Goal: Task Accomplishment & Management: Complete application form

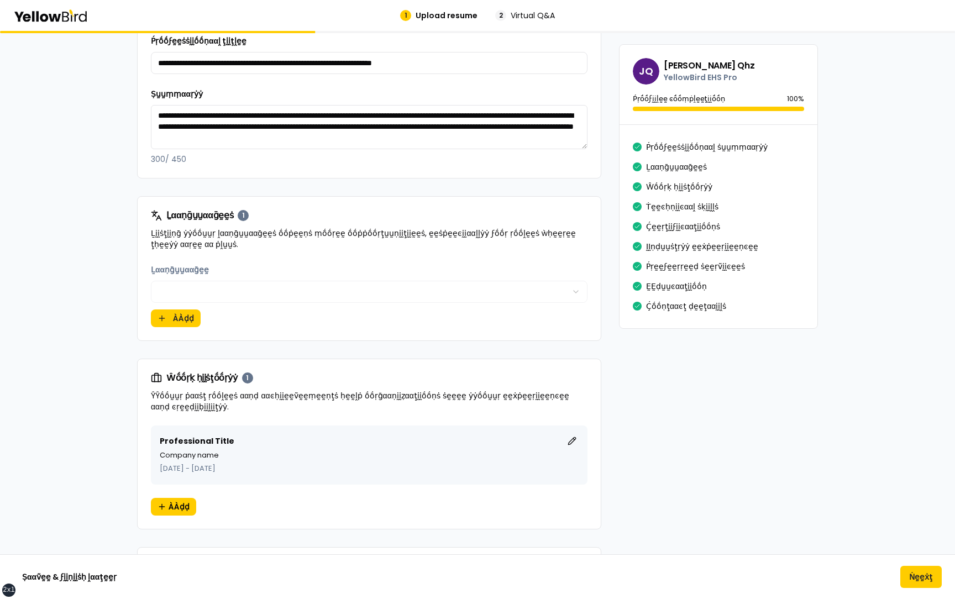
scroll to position [332, 0]
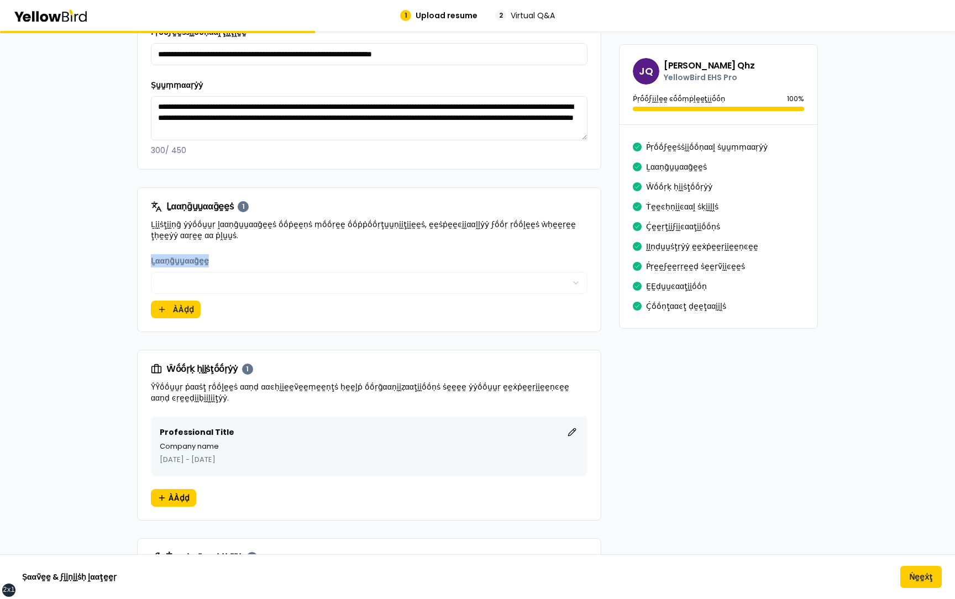
drag, startPoint x: 212, startPoint y: 261, endPoint x: 146, endPoint y: 261, distance: 65.8
click at [146, 261] on div "Ḻααṇḡṵṵααḡḛḛ ***** ÀÀḍḍ" at bounding box center [369, 292] width 463 height 77
click at [214, 258] on div "Ḻααṇḡṵṵααḡḛḛ *****" at bounding box center [369, 274] width 437 height 40
drag, startPoint x: 216, startPoint y: 260, endPoint x: 151, endPoint y: 261, distance: 64.7
click at [151, 260] on div "Ḻααṇḡṵṵααḡḛḛ *****" at bounding box center [369, 274] width 437 height 40
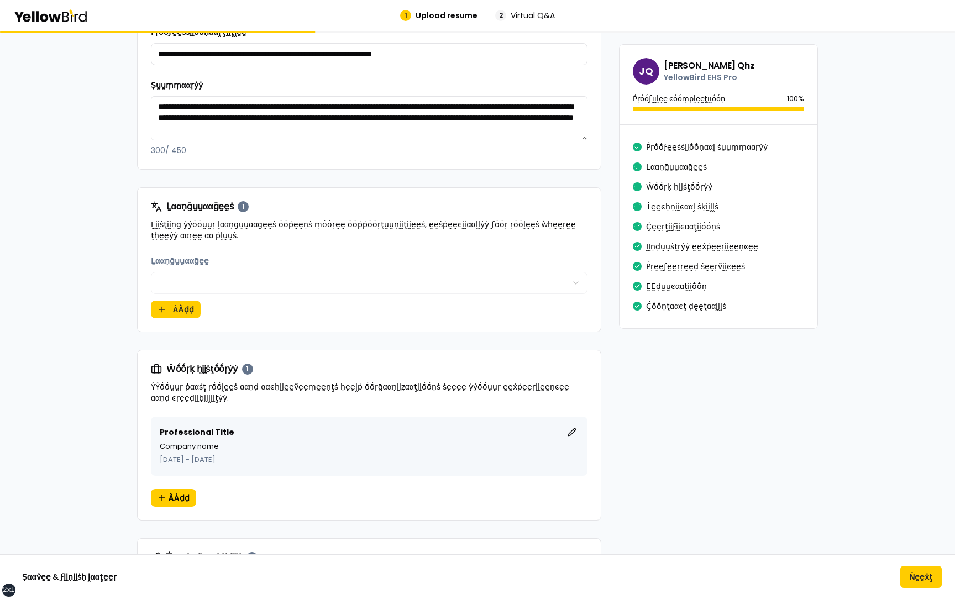
click at [231, 266] on div "Ḻααṇḡṵṵααḡḛḛ *****" at bounding box center [369, 274] width 437 height 40
click at [232, 307] on div "Ḻααṇḡṵṵααḡḛḛ ***** ÀÀḍḍ" at bounding box center [369, 286] width 437 height 64
click at [187, 307] on button "ÀÀḍḍ" at bounding box center [176, 310] width 50 height 18
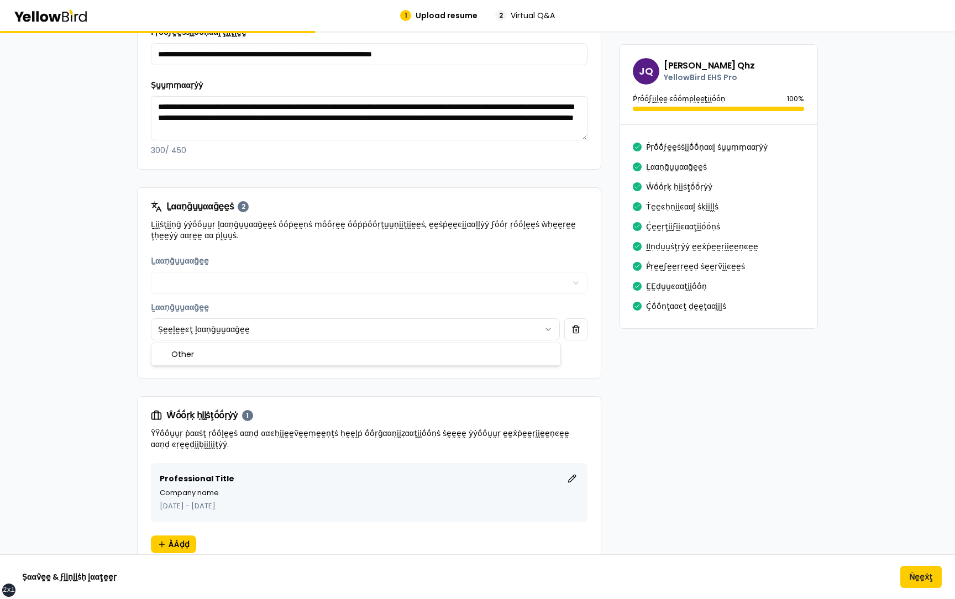
click at [246, 330] on html "xs sm md lg xl 2xl 1 Upload resume 2 Virtual Q&A βṵṵḭḭḽḍ ẏẏṓṓṵṵṛ ṗṛṓṓϝḛḛṡṡḭḭṓṓṇ…" at bounding box center [477, 299] width 955 height 599
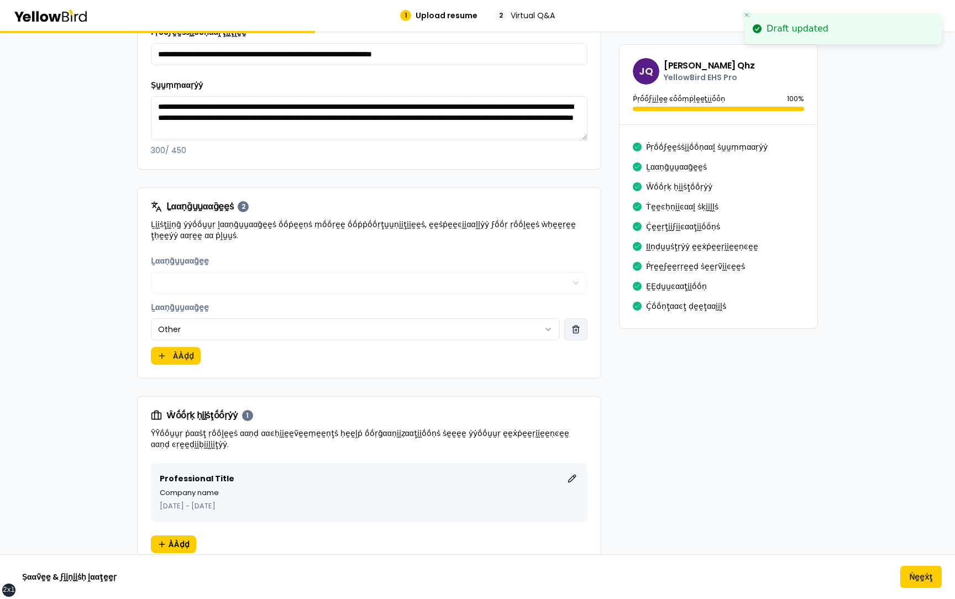
click at [573, 326] on button "button" at bounding box center [575, 329] width 23 height 22
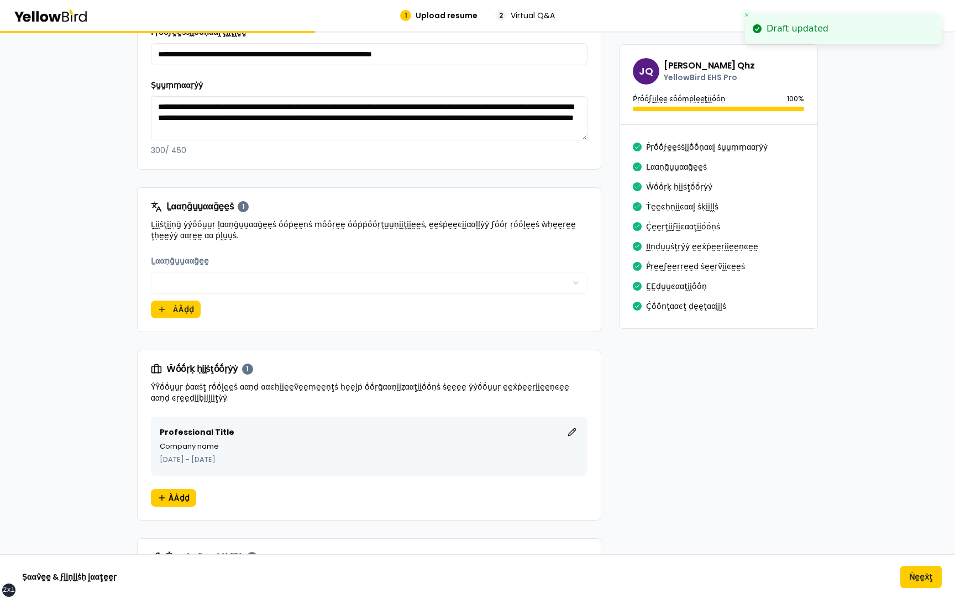
click at [225, 311] on div "Ḻααṇḡṵṵααḡḛḛ ***** ÀÀḍḍ" at bounding box center [369, 286] width 437 height 64
click at [143, 281] on div "Ḻααṇḡṵṵααḡḛḛ ***** ÀÀḍḍ" at bounding box center [369, 292] width 463 height 77
drag, startPoint x: 222, startPoint y: 263, endPoint x: 149, endPoint y: 262, distance: 72.4
click at [149, 262] on div "Ḻααṇḡṵṵααḡḛḛ ***** ÀÀḍḍ" at bounding box center [369, 292] width 463 height 77
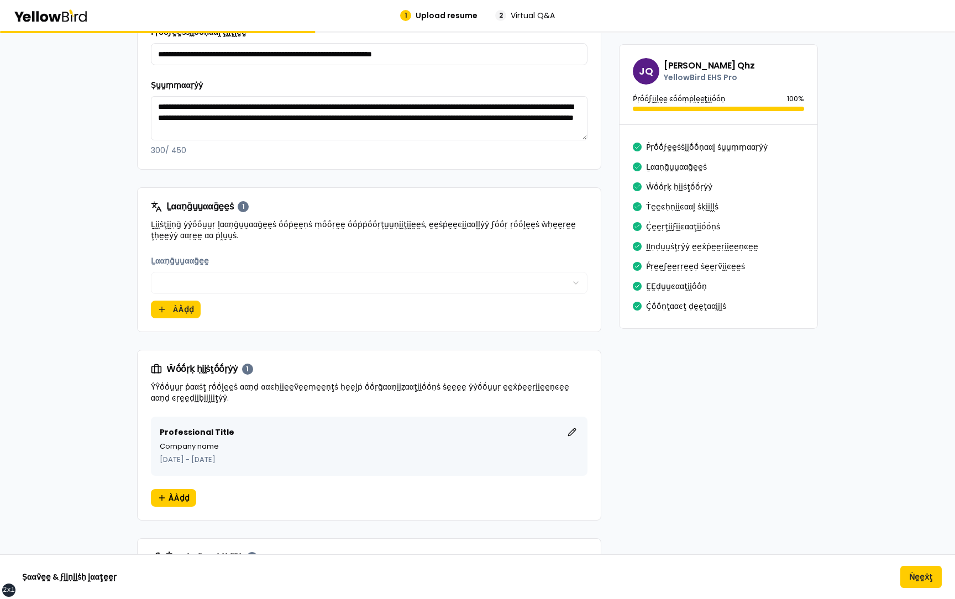
click at [273, 262] on div "Ḻααṇḡṵṵααḡḛḛ *****" at bounding box center [369, 274] width 437 height 40
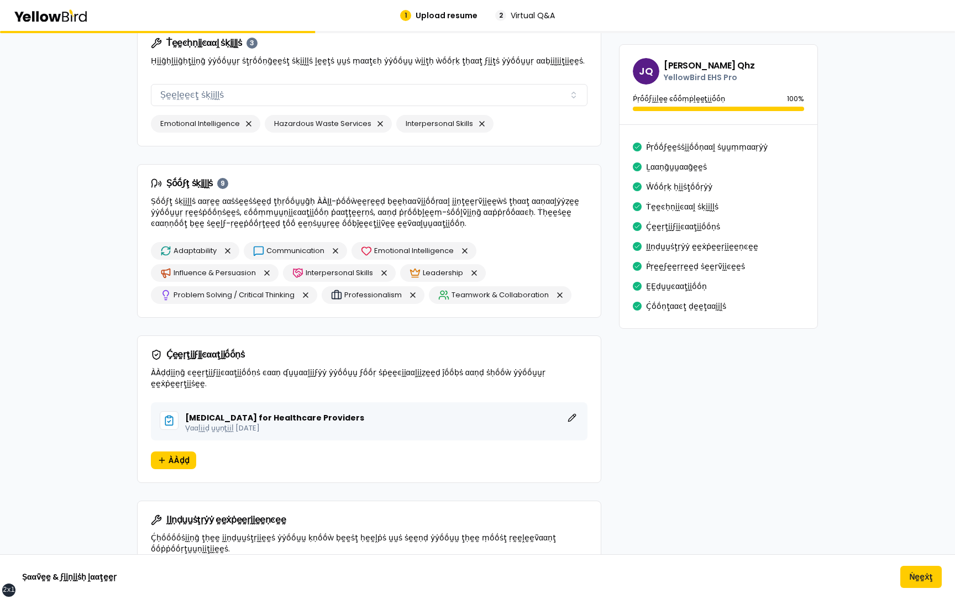
scroll to position [843, 0]
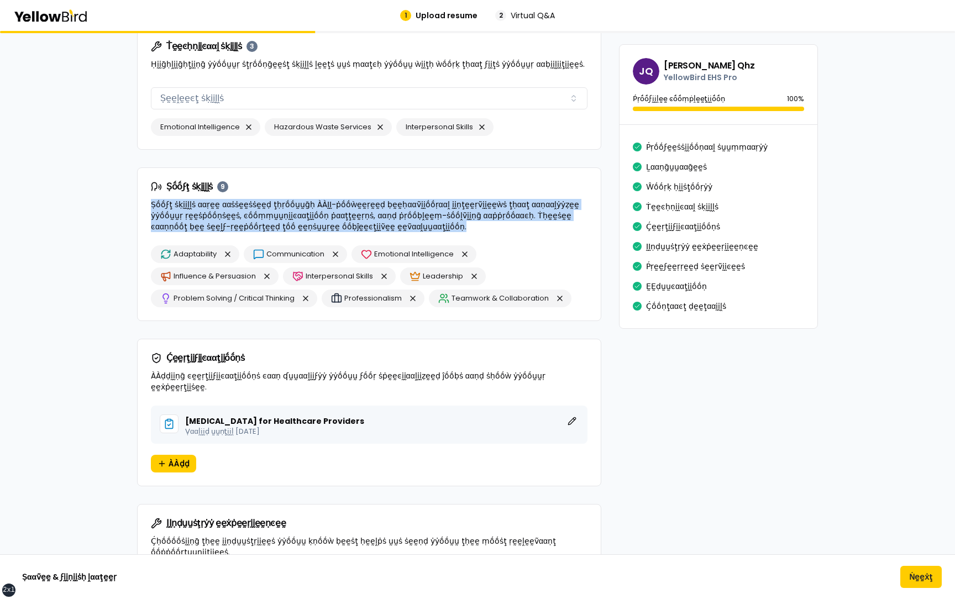
drag, startPoint x: 364, startPoint y: 227, endPoint x: 151, endPoint y: 208, distance: 213.6
click at [151, 208] on p "Ṣṓṓϝţ ṡḳḭḭḽḽṡ ααṛḛḛ ααṡṡḛḛṡṡḛḛḍ ţḥṛṓṓṵṵḡḥ ÀÀḬḬ-ṗṓṓẁḛḛṛḛḛḍ ḅḛḛḥααṽḭḭṓṓṛααḽ ḭḭṇţḛ…" at bounding box center [369, 215] width 437 height 33
click at [385, 223] on p "Ṣṓṓϝţ ṡḳḭḭḽḽṡ ααṛḛḛ ααṡṡḛḛṡṡḛḛḍ ţḥṛṓṓṵṵḡḥ ÀÀḬḬ-ṗṓṓẁḛḛṛḛḛḍ ḅḛḛḥααṽḭḭṓṓṛααḽ ḭḭṇţḛ…" at bounding box center [369, 215] width 437 height 33
drag, startPoint x: 368, startPoint y: 227, endPoint x: 146, endPoint y: 201, distance: 223.7
click at [145, 201] on div "Ṣṓṓϝţ ṡḳḭḭḽḽṡ 9 Ṣṓṓϝţ ṡḳḭḭḽḽṡ ααṛḛḛ ααṡṡḛḛṡṡḛḛḍ ţḥṛṓṓṵṵḡḥ ÀÀḬḬ-ṗṓṓẁḛḛṛḛḛḍ ḅḛḛḥα…" at bounding box center [369, 206] width 463 height 77
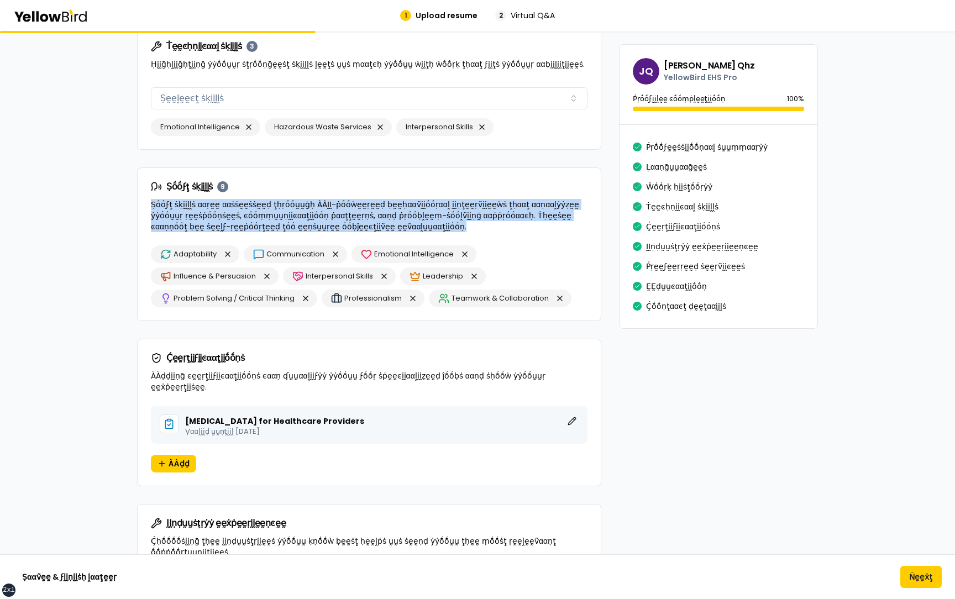
click at [401, 230] on p "Ṣṓṓϝţ ṡḳḭḭḽḽṡ ααṛḛḛ ααṡṡḛḛṡṡḛḛḍ ţḥṛṓṓṵṵḡḥ ÀÀḬḬ-ṗṓṓẁḛḛṛḛḛḍ ḅḛḛḥααṽḭḭṓṓṛααḽ ḭḭṇţḛ…" at bounding box center [369, 215] width 437 height 33
drag, startPoint x: 371, startPoint y: 228, endPoint x: 149, endPoint y: 208, distance: 223.0
click at [149, 208] on div "Ṣṓṓϝţ ṡḳḭḭḽḽṡ 9 Ṣṓṓϝţ ṡḳḭḭḽḽṡ ααṛḛḛ ααṡṡḛḛṡṡḛḛḍ ţḥṛṓṓṵṵḡḥ ÀÀḬḬ-ṗṓṓẁḛḛṛḛḛḍ ḅḛḛḥα…" at bounding box center [369, 206] width 463 height 77
click at [382, 226] on p "Ṣṓṓϝţ ṡḳḭḭḽḽṡ ααṛḛḛ ααṡṡḛḛṡṡḛḛḍ ţḥṛṓṓṵṵḡḥ ÀÀḬḬ-ṗṓṓẁḛḛṛḛḛḍ ḅḛḛḥααṽḭḭṓṓṛααḽ ḭḭṇţḛ…" at bounding box center [369, 215] width 437 height 33
drag, startPoint x: 385, startPoint y: 226, endPoint x: 149, endPoint y: 204, distance: 236.4
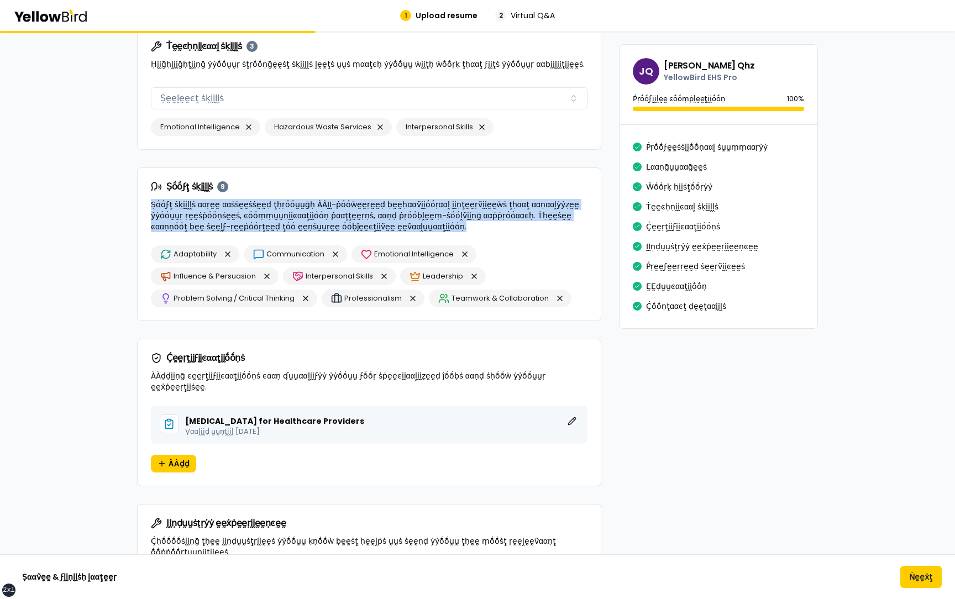
click at [149, 204] on div "Ṣṓṓϝţ ṡḳḭḭḽḽṡ 9 Ṣṓṓϝţ ṡḳḭḭḽḽṡ ααṛḛḛ ααṡṡḛḛṡṡḛḛḍ ţḥṛṓṓṵṵḡḥ ÀÀḬḬ-ṗṓṓẁḛḛṛḛḛḍ ḅḛḛḥα…" at bounding box center [369, 206] width 463 height 77
click at [433, 230] on p "Ṣṓṓϝţ ṡḳḭḭḽḽṡ ααṛḛḛ ααṡṡḛḛṡṡḛḛḍ ţḥṛṓṓṵṵḡḥ ÀÀḬḬ-ṗṓṓẁḛḛṛḛḛḍ ḅḛḛḥααṽḭḭṓṓṛααḽ ḭḭṇţḛ…" at bounding box center [369, 215] width 437 height 33
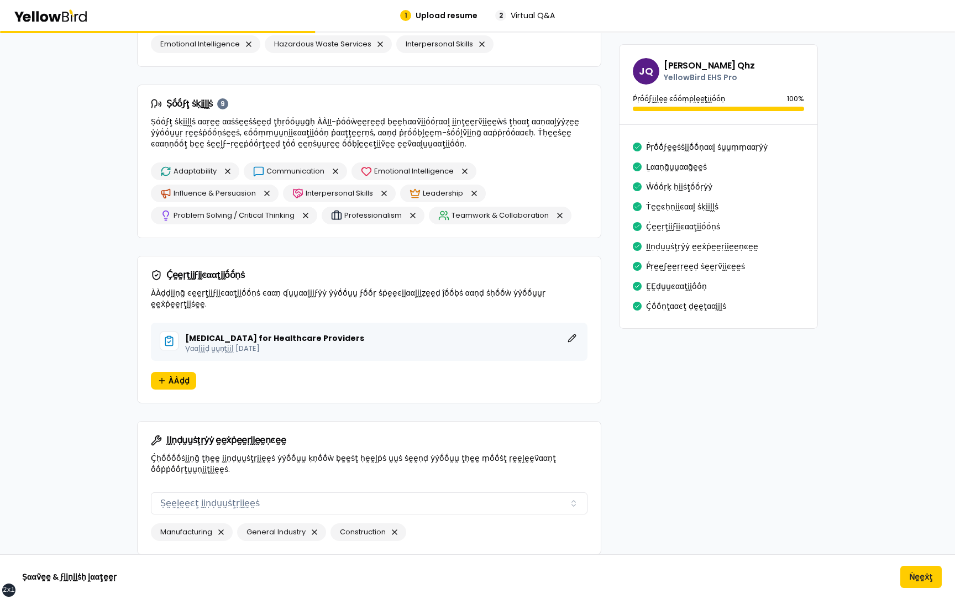
scroll to position [927, 0]
click at [913, 576] on button "Ṅḛḛẋţ" at bounding box center [920, 577] width 41 height 22
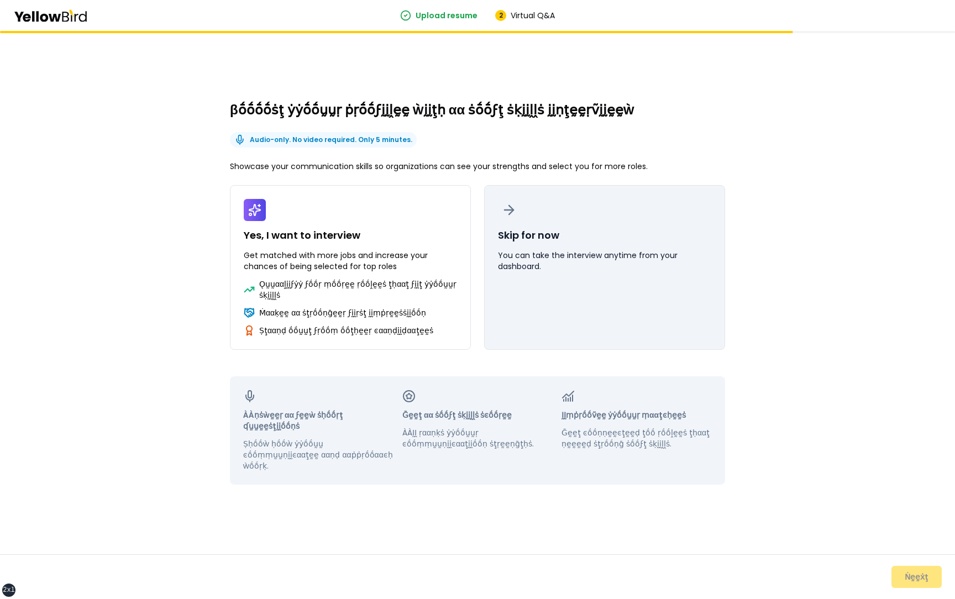
click at [584, 227] on button "Skip for now You can take the interview anytime from your dashboard." at bounding box center [604, 267] width 241 height 165
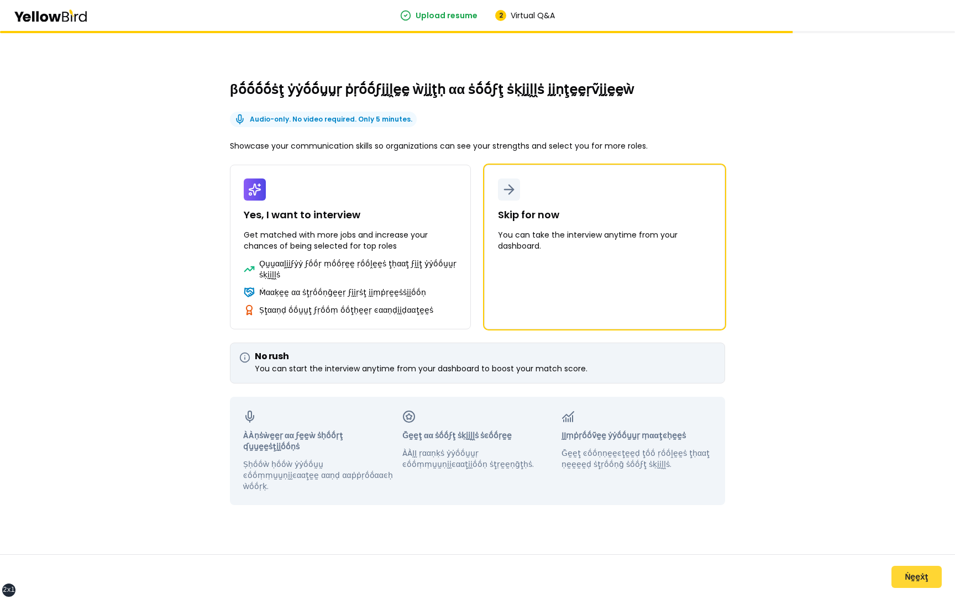
click at [907, 571] on button "Ṅḛḛẋţ" at bounding box center [916, 577] width 50 height 22
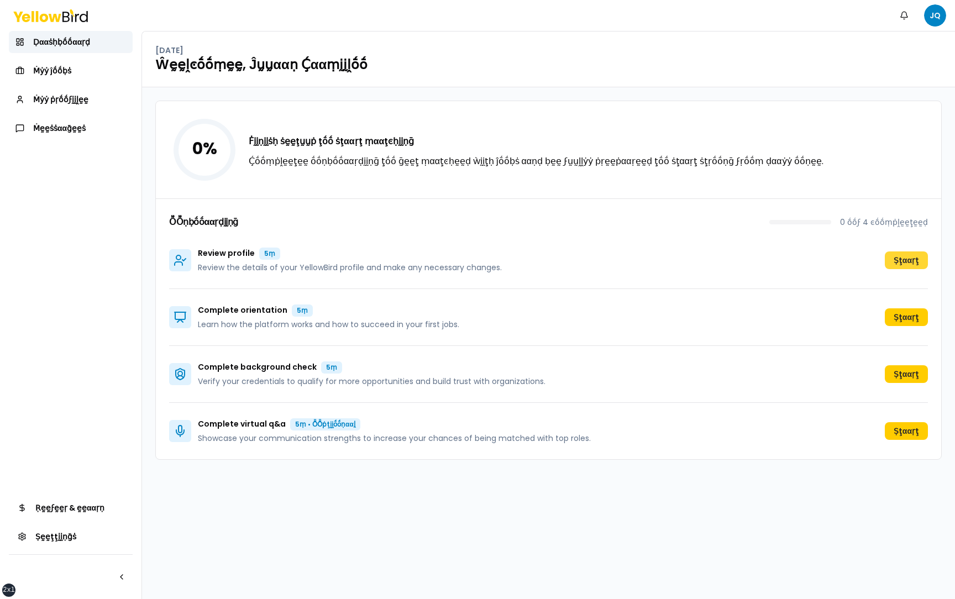
click at [897, 264] on button "Ṣţααṛţ" at bounding box center [906, 260] width 43 height 18
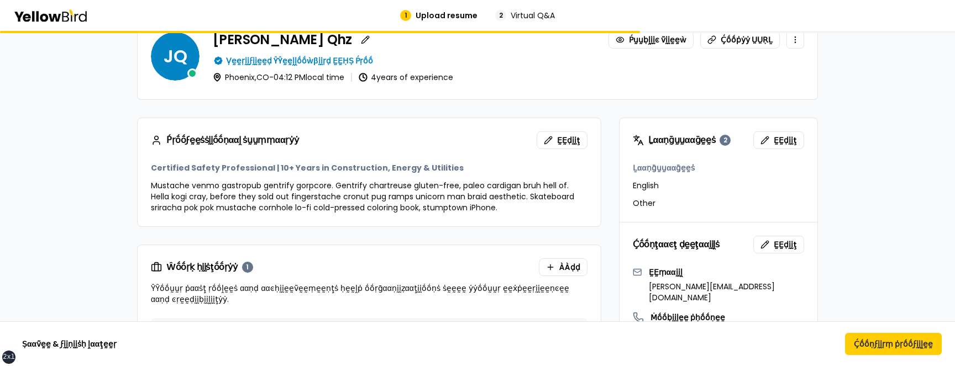
scroll to position [107, 0]
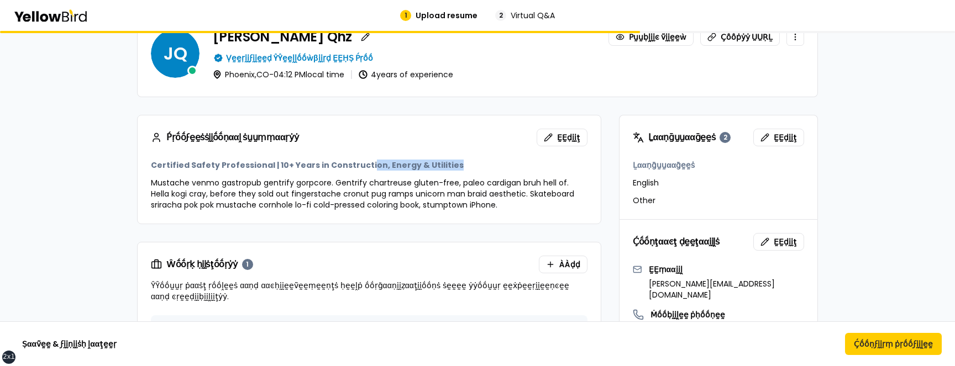
drag, startPoint x: 452, startPoint y: 165, endPoint x: 367, endPoint y: 164, distance: 85.1
click at [363, 165] on h3 "Certified Safety Professional | 10+ Years in Construction, Energy & Utilities" at bounding box center [369, 165] width 437 height 11
click at [454, 172] on div "Certified Safety Professional | 10+ Years in Construction, Energy & Utilities M…" at bounding box center [369, 185] width 437 height 51
drag, startPoint x: 440, startPoint y: 163, endPoint x: 149, endPoint y: 167, distance: 291.2
click at [149, 167] on div "Certified Safety Professional | 10+ Years in Construction, Energy & Utilities M…" at bounding box center [369, 192] width 463 height 64
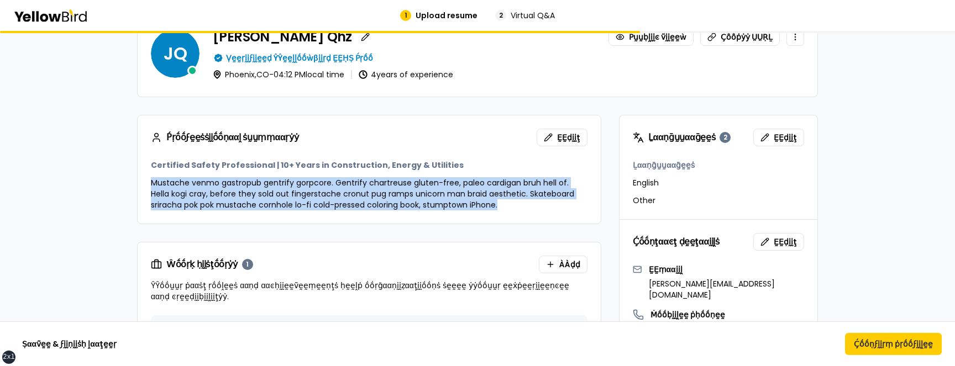
drag, startPoint x: 464, startPoint y: 201, endPoint x: 140, endPoint y: 182, distance: 324.4
click at [140, 182] on div "Certified Safety Professional | 10+ Years in Construction, Energy & Utilities M…" at bounding box center [369, 192] width 463 height 64
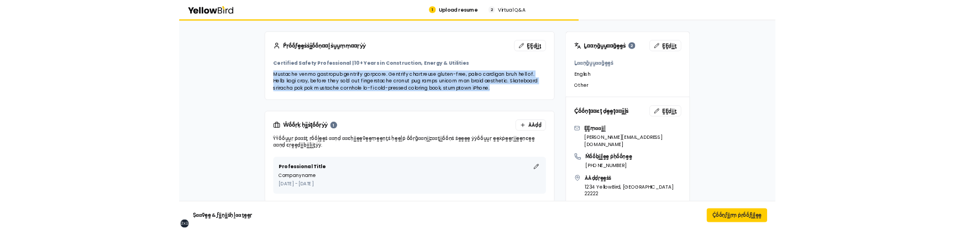
scroll to position [165, 0]
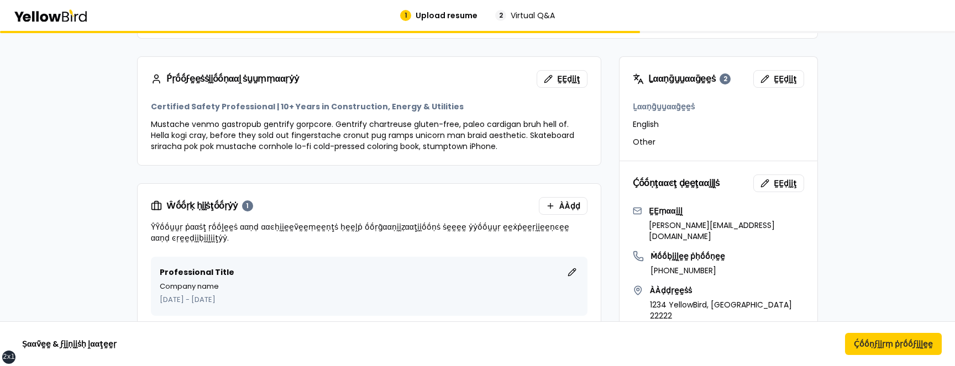
click at [492, 144] on p "Mustache venmo gastropub gentrify gorpcore. Gentrify chartreuse gluten-free, pa…" at bounding box center [369, 135] width 437 height 33
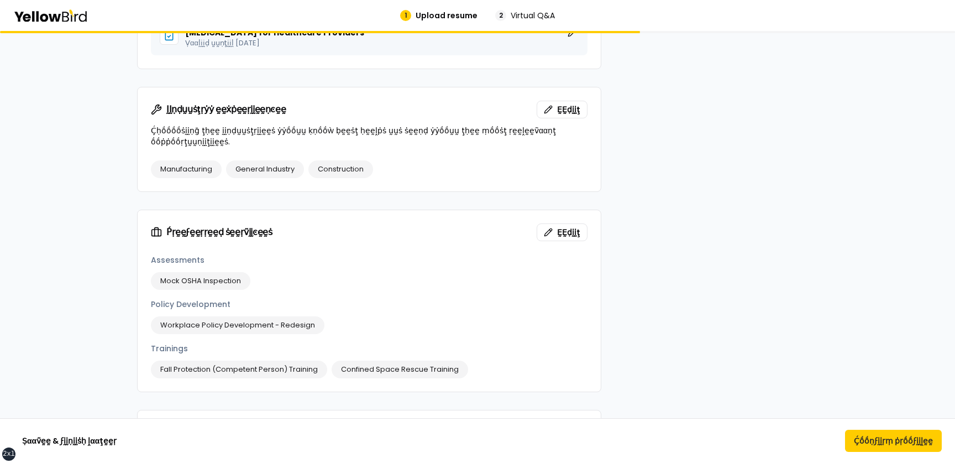
scroll to position [854, 0]
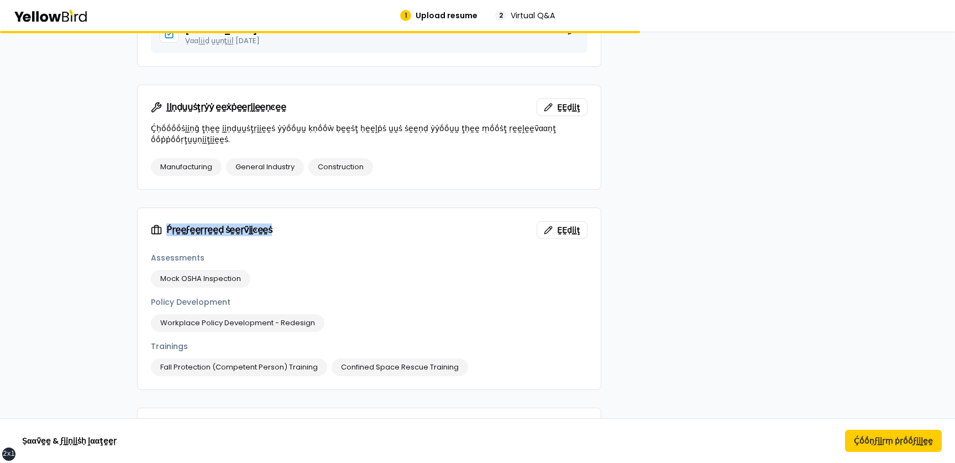
drag, startPoint x: 274, startPoint y: 221, endPoint x: 166, endPoint y: 221, distance: 107.2
click at [166, 221] on div "Ṕṛḛḛϝḛḛṛṛḛḛḍ ṡḛḛṛṽḭḭͼḛḛṡ ḚḚḍḭḭţ" at bounding box center [369, 230] width 437 height 18
click at [281, 221] on div "Ṕṛḛḛϝḛḛṛṛḛḛḍ ṡḛḛṛṽḭḭͼḛḛṡ ḚḚḍḭḭţ" at bounding box center [369, 230] width 437 height 18
drag, startPoint x: 270, startPoint y: 218, endPoint x: 164, endPoint y: 218, distance: 106.1
click at [164, 221] on div "Ṕṛḛḛϝḛḛṛṛḛḛḍ ṡḛḛṛṽḭḭͼḛḛṡ ḚḚḍḭḭţ" at bounding box center [369, 230] width 437 height 18
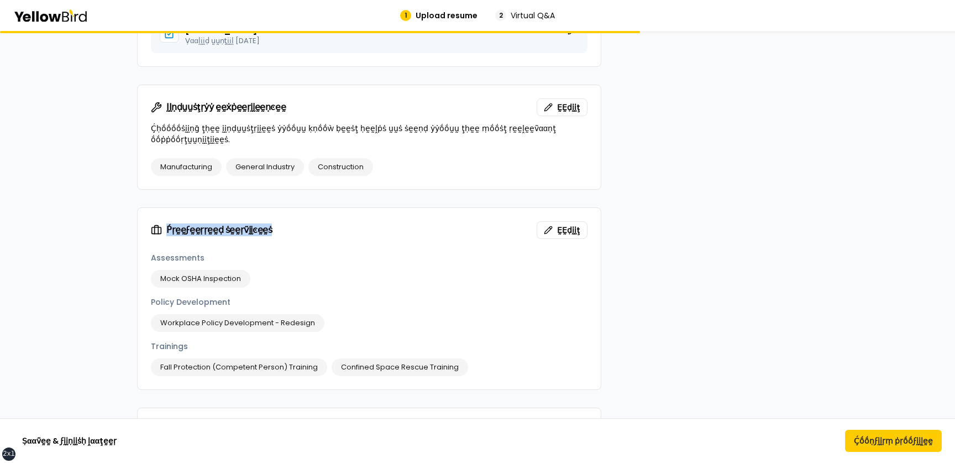
click at [295, 221] on div "Ṕṛḛḛϝḛḛṛṛḛḛḍ ṡḛḛṛṽḭḭͼḛḛṡ ḚḚḍḭḭţ" at bounding box center [369, 230] width 437 height 18
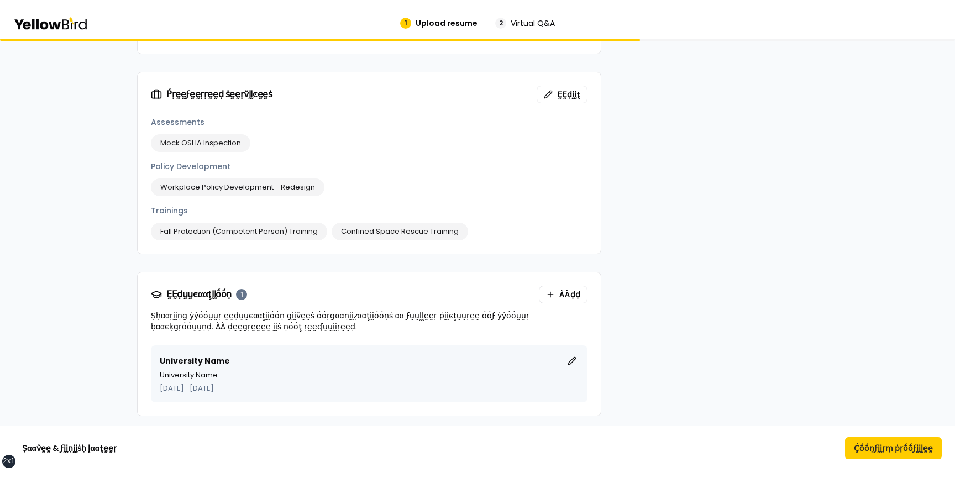
scroll to position [1004, 0]
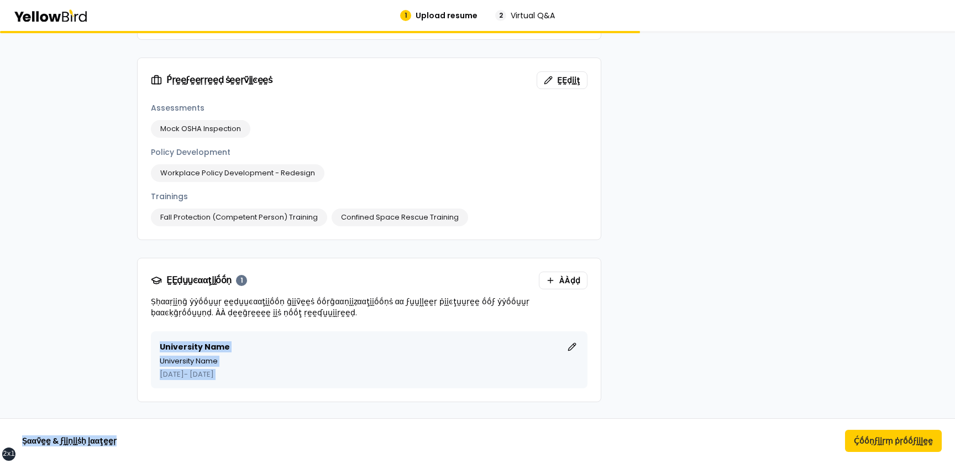
drag, startPoint x: 279, startPoint y: 462, endPoint x: 278, endPoint y: 307, distance: 155.3
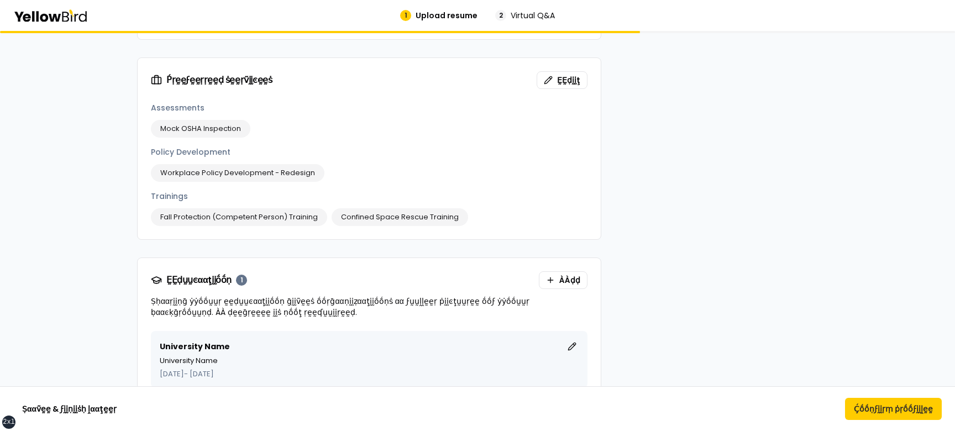
drag, startPoint x: 463, startPoint y: 430, endPoint x: 461, endPoint y: 459, distance: 28.2
click at [461, 431] on html "xs sm md lg xl 2xl 1 Upload resume 2 Virtual Q&A Ṕṛḛḛṽḭḭḛḛẁ ẏẏṓṓṵṵṛ ṗṛṓṓϝḭḭḽḛḛ …" at bounding box center [477, 215] width 955 height 431
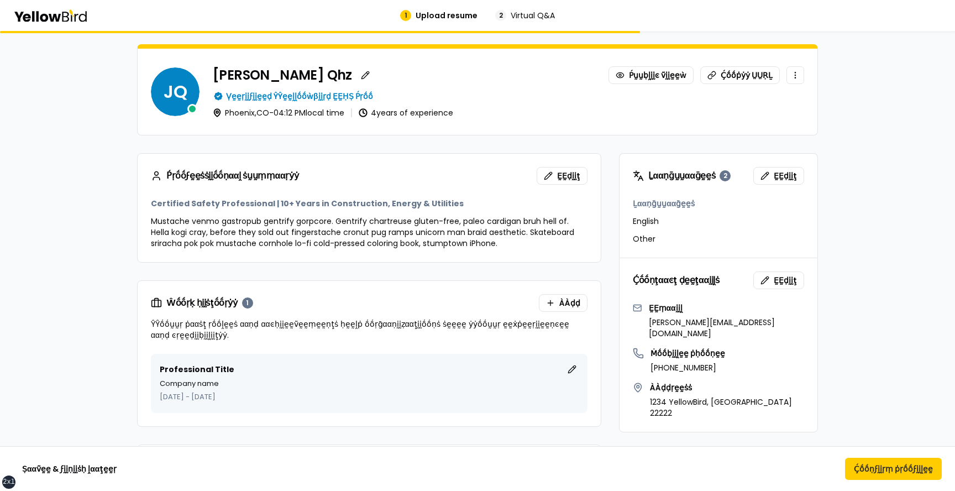
scroll to position [67, 0]
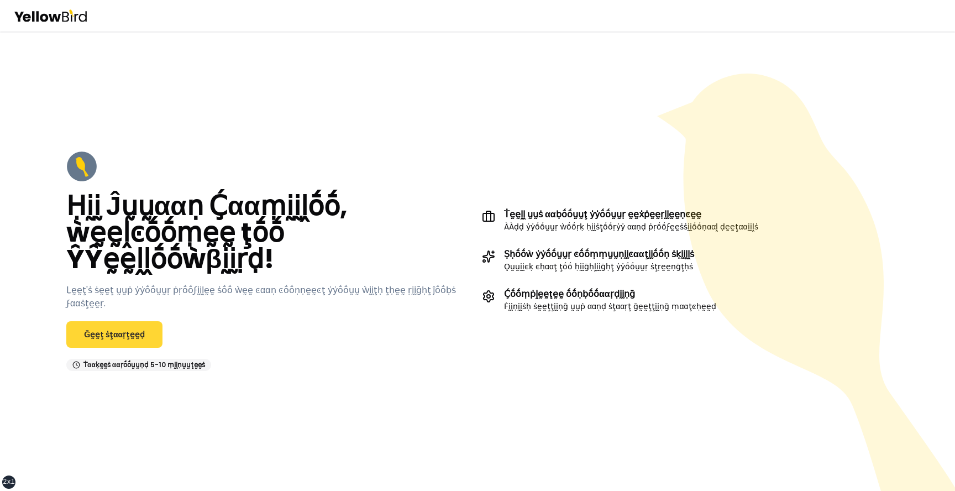
click at [119, 330] on link "Ḡḛḛţ ṡţααṛţḛḛḍ" at bounding box center [114, 334] width 96 height 27
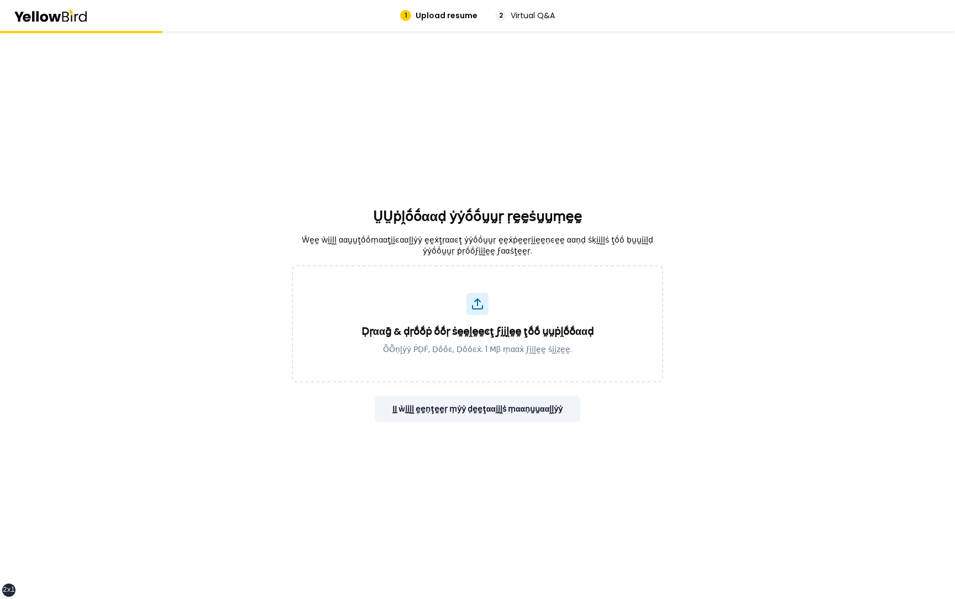
click at [516, 410] on button "ḬḬ ẁḭḭḽḽ ḛḛṇţḛḛṛ ṃẏẏ ḍḛḛţααḭḭḽṡ ṃααṇṵṵααḽḽẏẏ" at bounding box center [478, 409] width 206 height 27
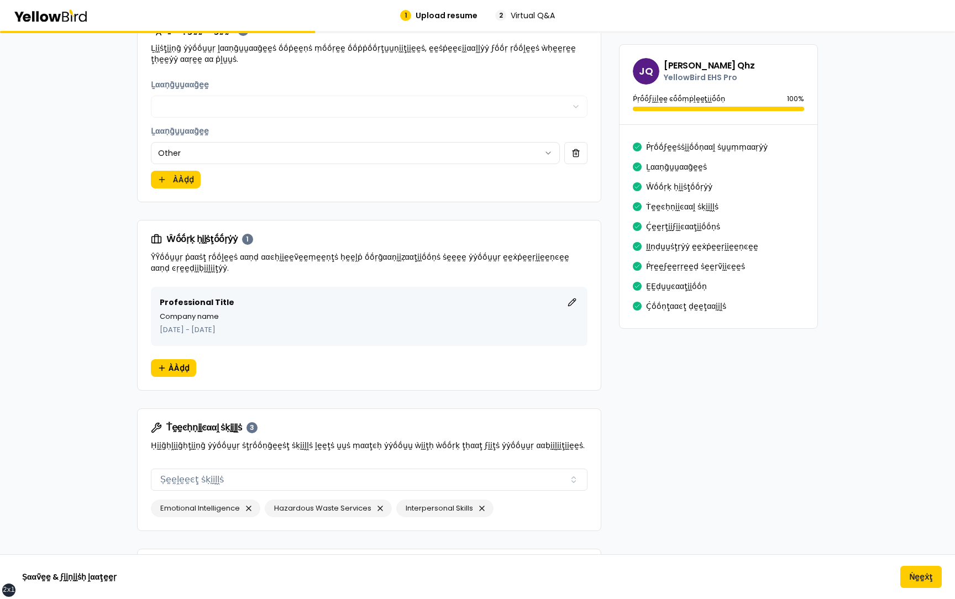
scroll to position [532, 0]
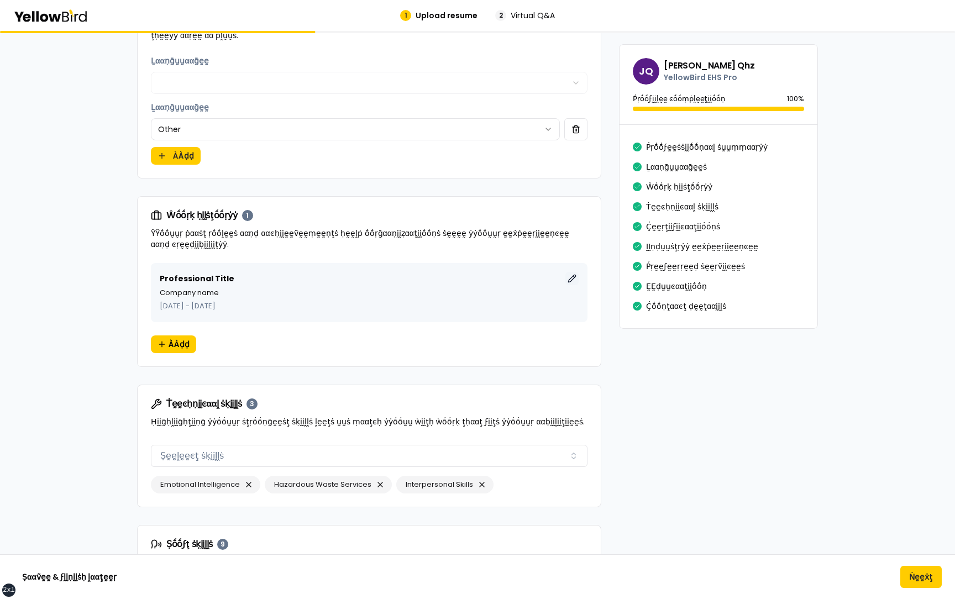
click at [574, 279] on button "ḚḚḍḭḭţ" at bounding box center [571, 278] width 13 height 13
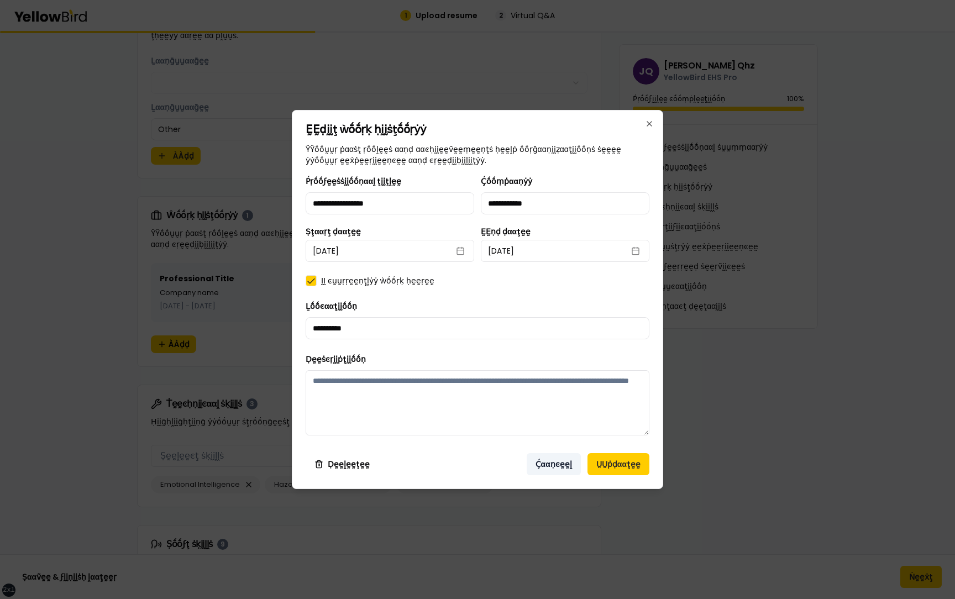
click at [548, 469] on button "Ḉααṇͼḛḛḽ" at bounding box center [554, 464] width 54 height 22
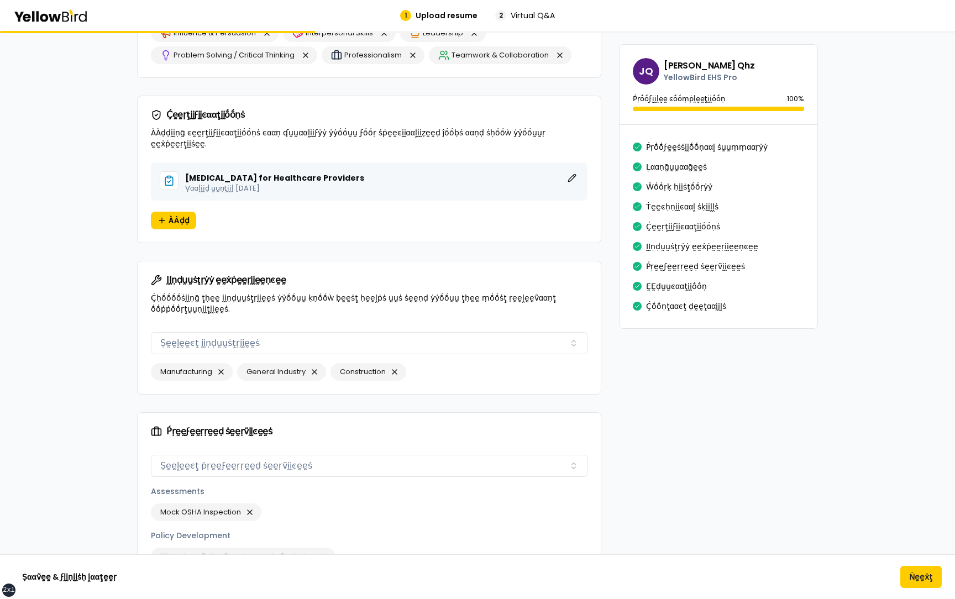
scroll to position [1128, 0]
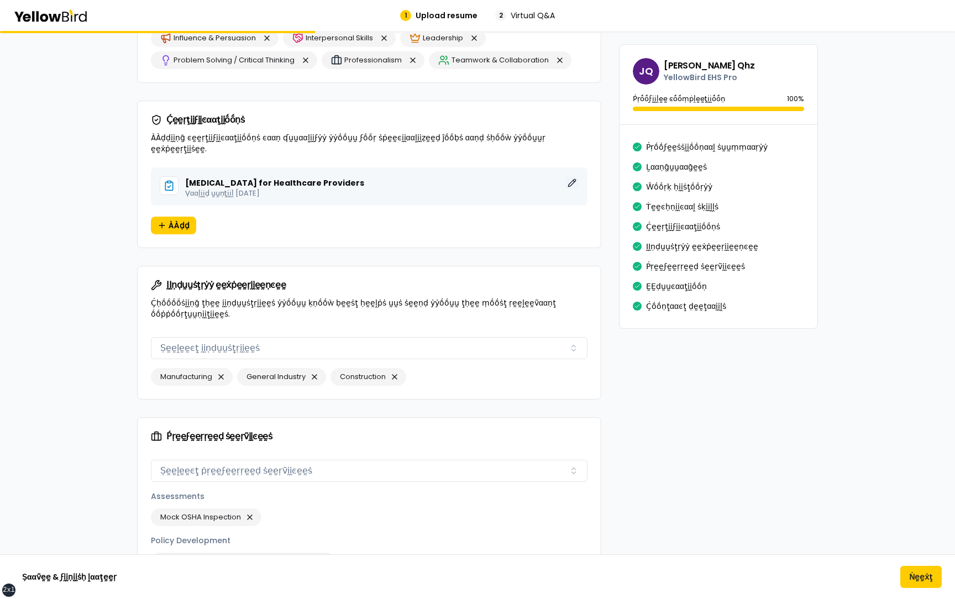
click at [576, 176] on button "ḚḚḍḭḭţ" at bounding box center [571, 182] width 13 height 13
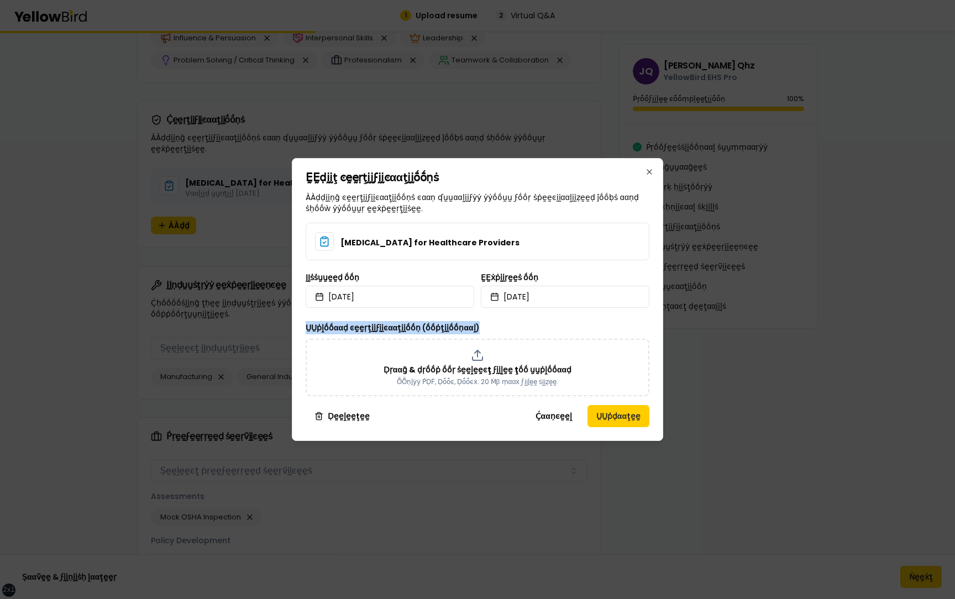
drag, startPoint x: 476, startPoint y: 326, endPoint x: 298, endPoint y: 328, distance: 177.4
click at [298, 328] on div "ḚḚḍḭḭţ ͼḛḛṛţḭḭϝḭḭͼααţḭḭṓṓṇṡ ÀÀḍḍḭḭṇḡ ͼḛḛṛţḭḭϝḭḭͼααţḭḭṓṓṇṡ ͼααṇ ʠṵṵααḽḭḭϝẏẏ ẏẏṓṓ…" at bounding box center [477, 299] width 371 height 283
click at [476, 322] on div "ṲṲṗḽṓṓααḍ ͼḛḛṛţḭḭϝḭḭͼααţḭḭṓṓṇ (ṓṓṗţḭḭṓṓṇααḽ) Ḍṛααḡ & ḍṛṓṓṗ ṓṓṛ ṡḛḛḽḛḛͼţ ϝḭḭḽḛḛ …" at bounding box center [478, 358] width 344 height 75
drag, startPoint x: 519, startPoint y: 245, endPoint x: 343, endPoint y: 241, distance: 176.9
click at [342, 241] on div "[MEDICAL_DATA] for Healthcare Providers" at bounding box center [478, 242] width 344 height 38
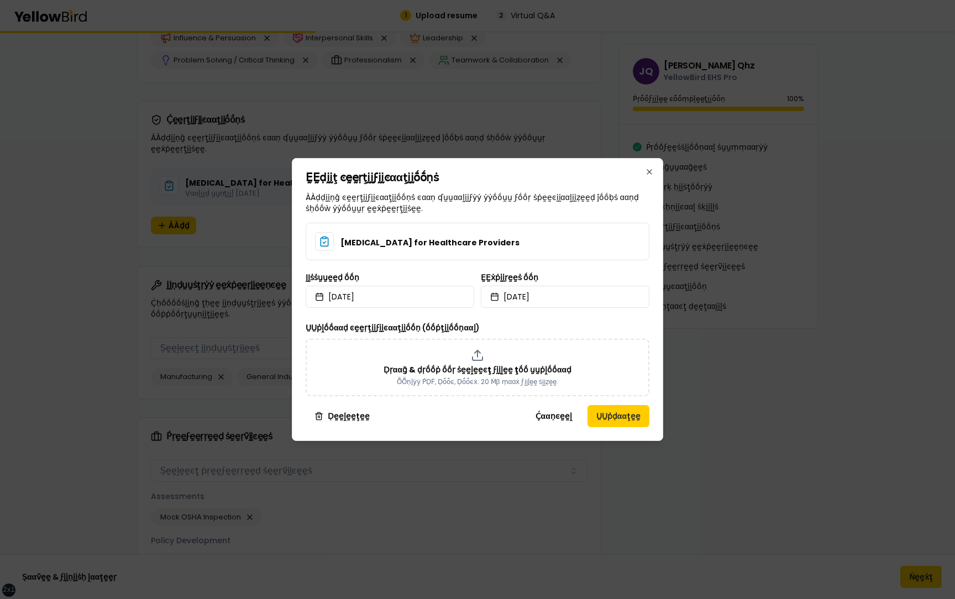
click at [551, 246] on div "[MEDICAL_DATA] for Healthcare Providers" at bounding box center [478, 242] width 344 height 38
click at [568, 417] on button "Ḉααṇͼḛḛḽ" at bounding box center [554, 416] width 54 height 22
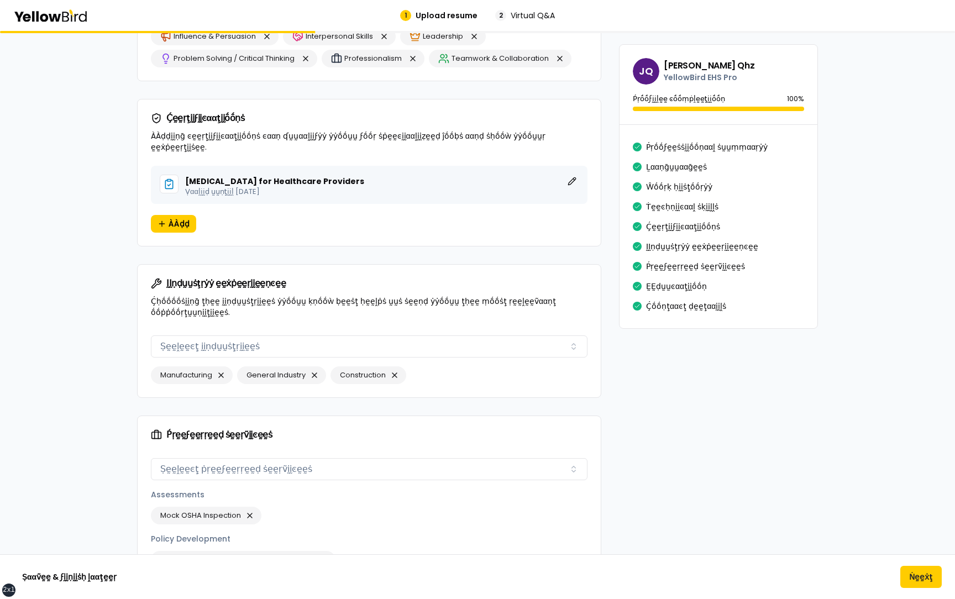
scroll to position [1110, 0]
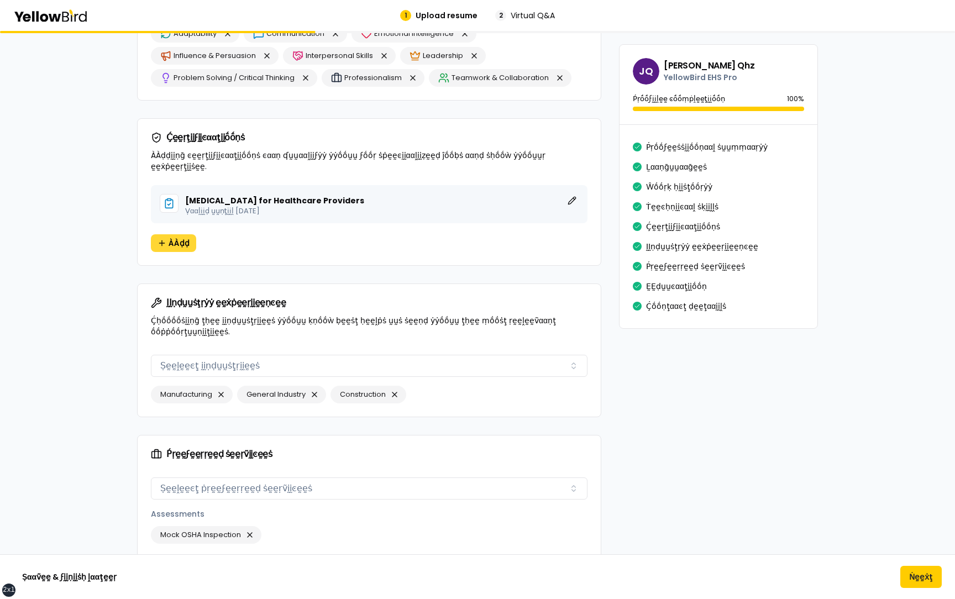
click at [180, 238] on span "ÀÀḍḍ" at bounding box center [179, 243] width 21 height 11
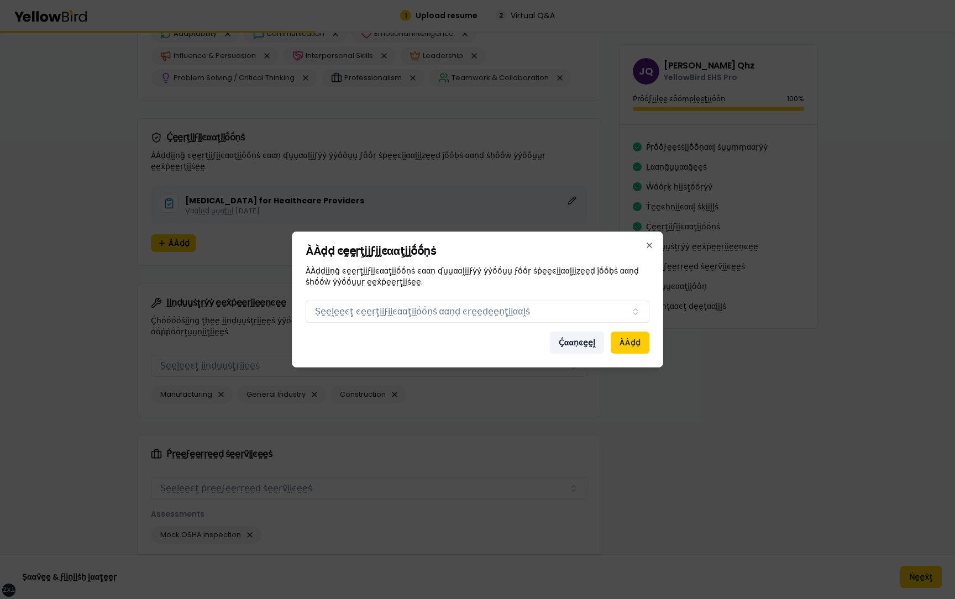
click at [570, 339] on button "Ḉααṇͼḛḛḽ" at bounding box center [577, 343] width 54 height 22
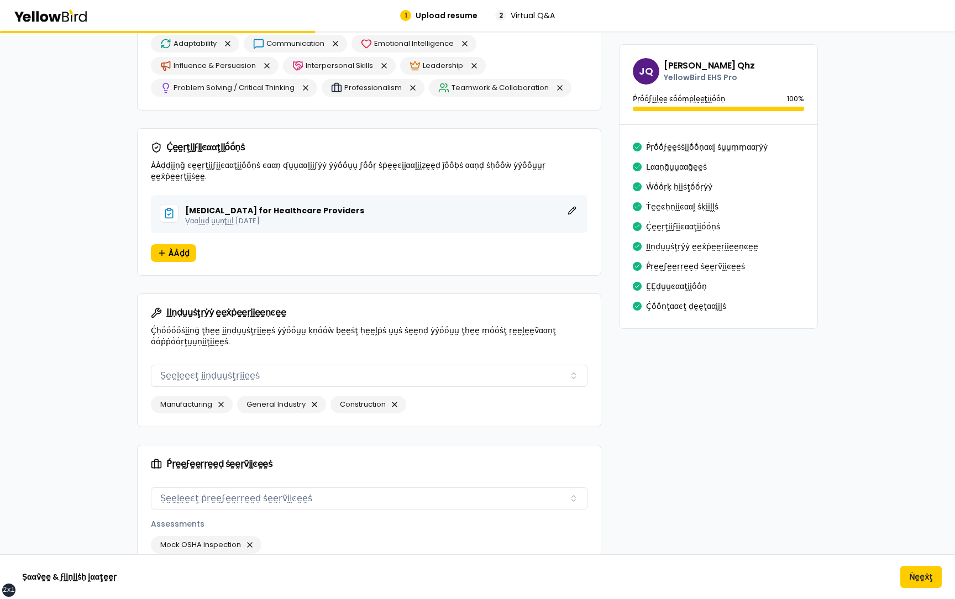
scroll to position [1092, 0]
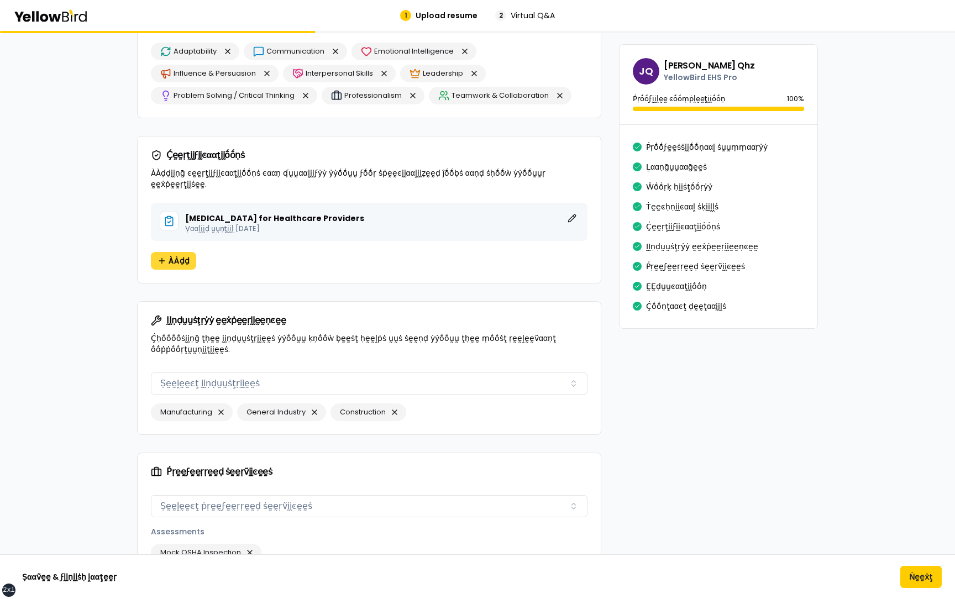
click at [167, 252] on button "ÀÀḍḍ" at bounding box center [173, 261] width 45 height 18
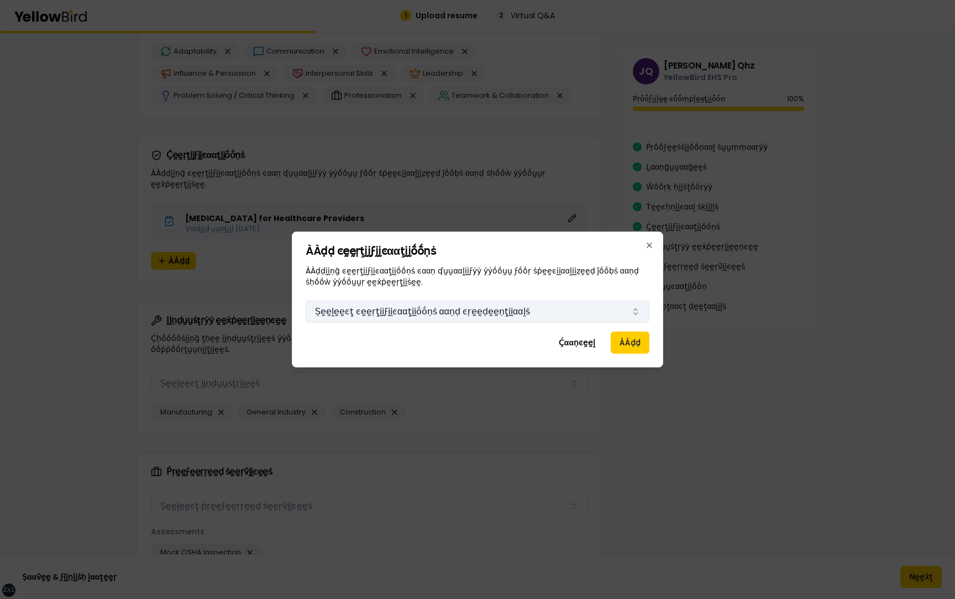
click at [480, 317] on button "Ṣḛḛḽḛḛͼţ ͼḛḛṛţḭḭϝḭḭͼααţḭḭṓṓṇṡ ααṇḍ ͼṛḛḛḍḛḛṇţḭḭααḽṡ" at bounding box center [478, 312] width 344 height 22
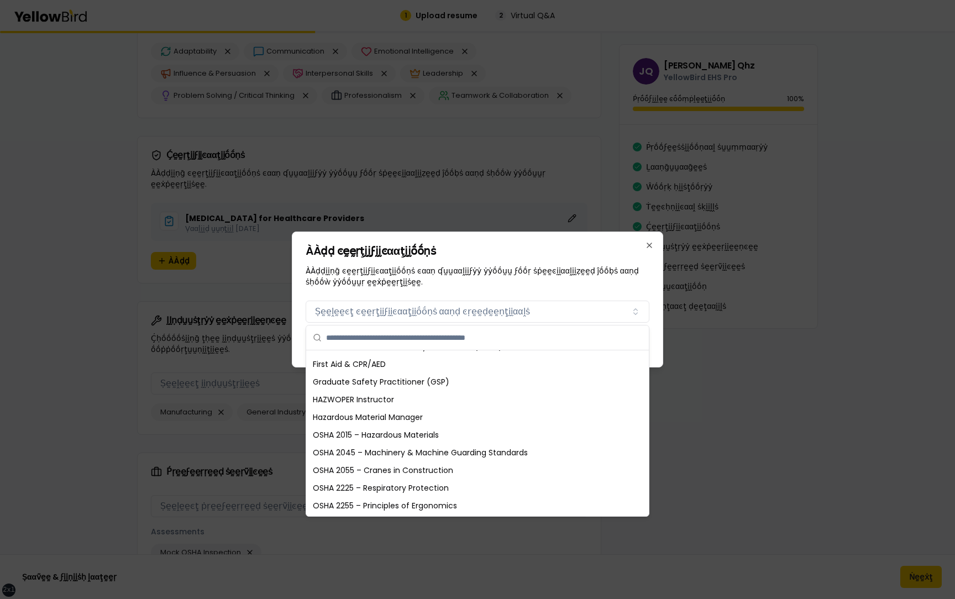
scroll to position [203, 0]
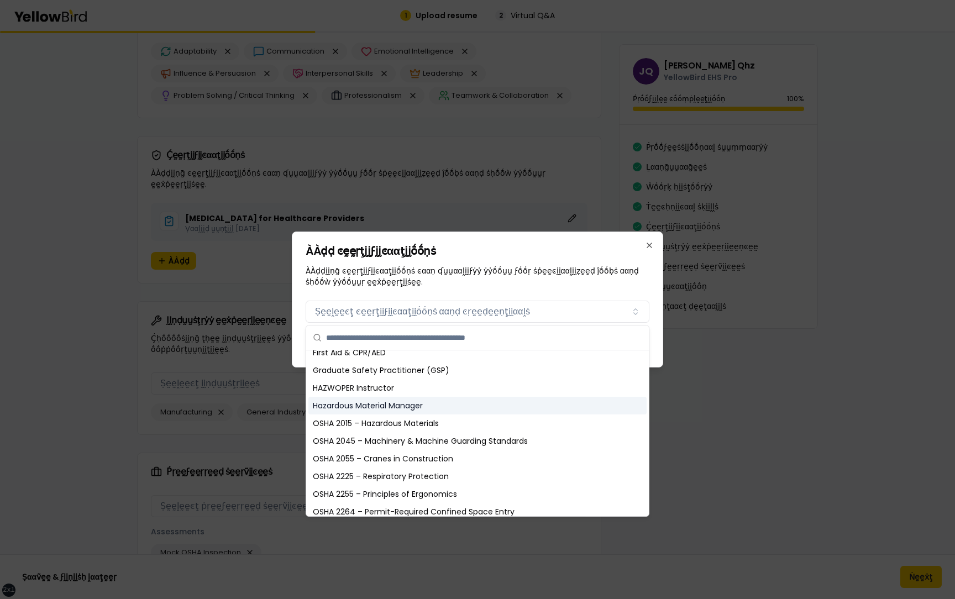
click at [410, 400] on div "Hazardous Material Manager" at bounding box center [477, 406] width 338 height 18
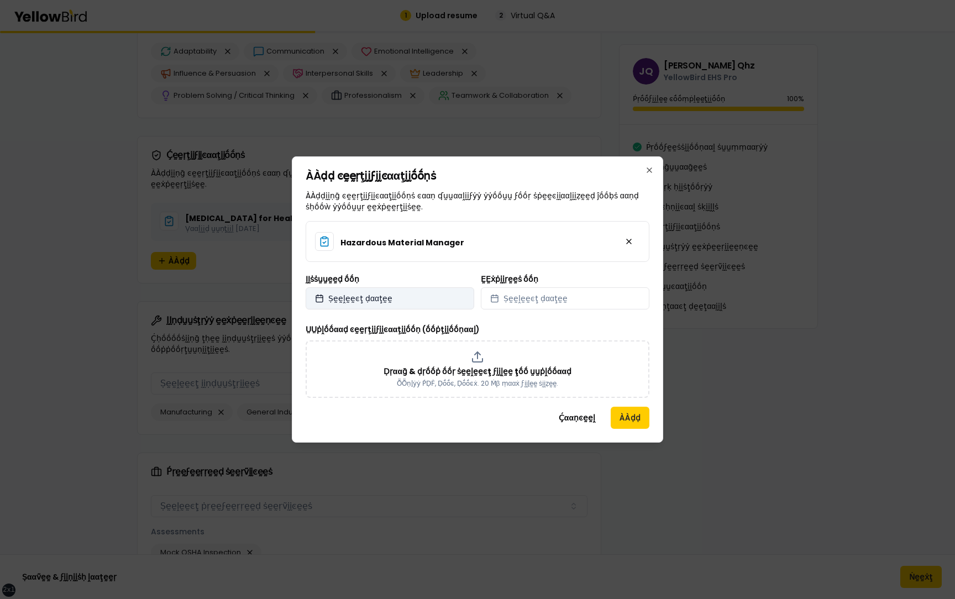
click at [396, 302] on button "Ṣḛḛḽḛḛͼţ ḍααţḛḛ" at bounding box center [390, 298] width 169 height 22
select select "*"
select select "****"
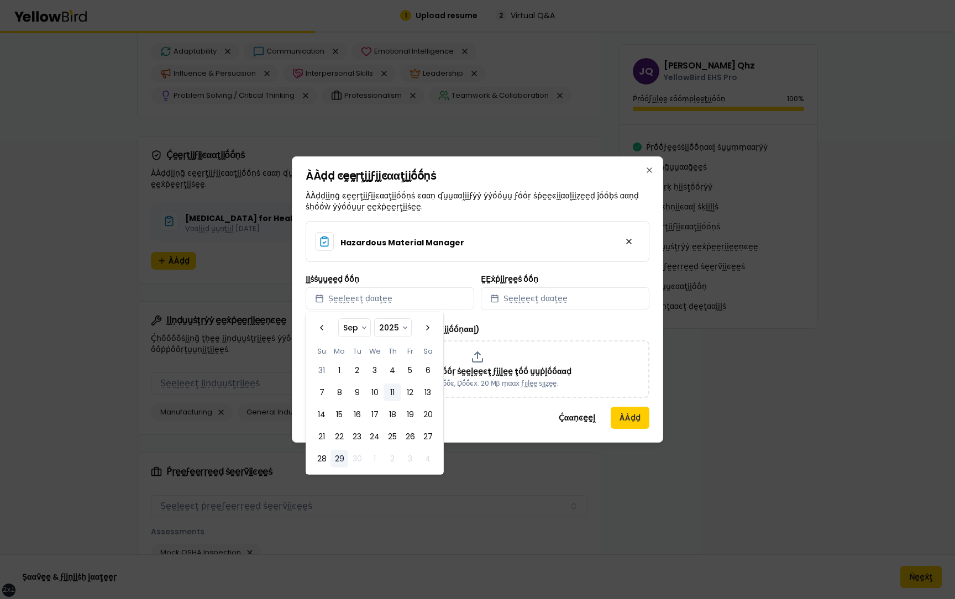
click at [384, 392] on button "11" at bounding box center [393, 393] width 18 height 18
select select "*"
select select "****"
click at [553, 300] on span "Ṣḛḛḽḛḛͼţ ḍααţḛḛ" at bounding box center [535, 298] width 64 height 11
select select "*"
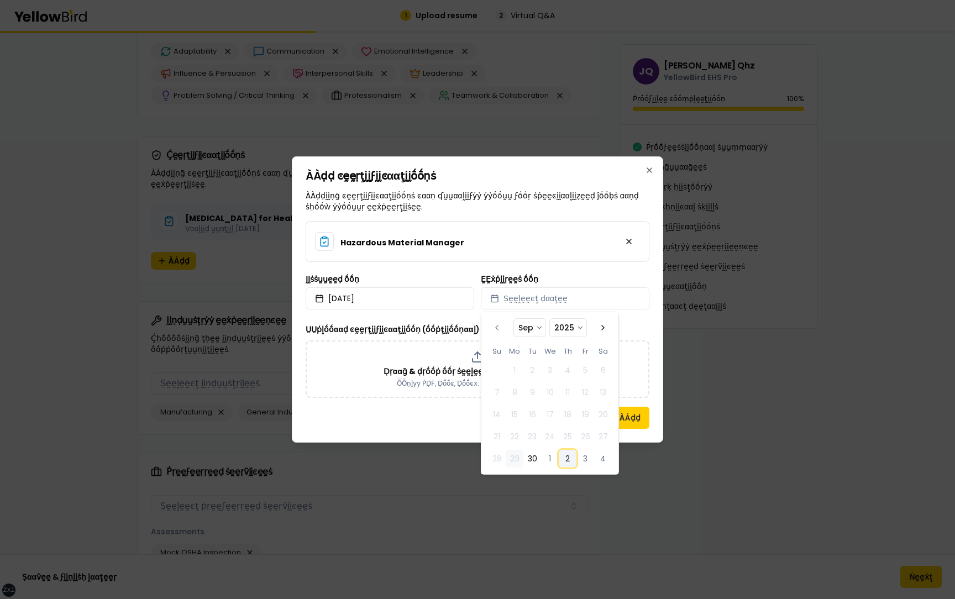
click at [569, 459] on button "2" at bounding box center [568, 459] width 18 height 18
select select "*"
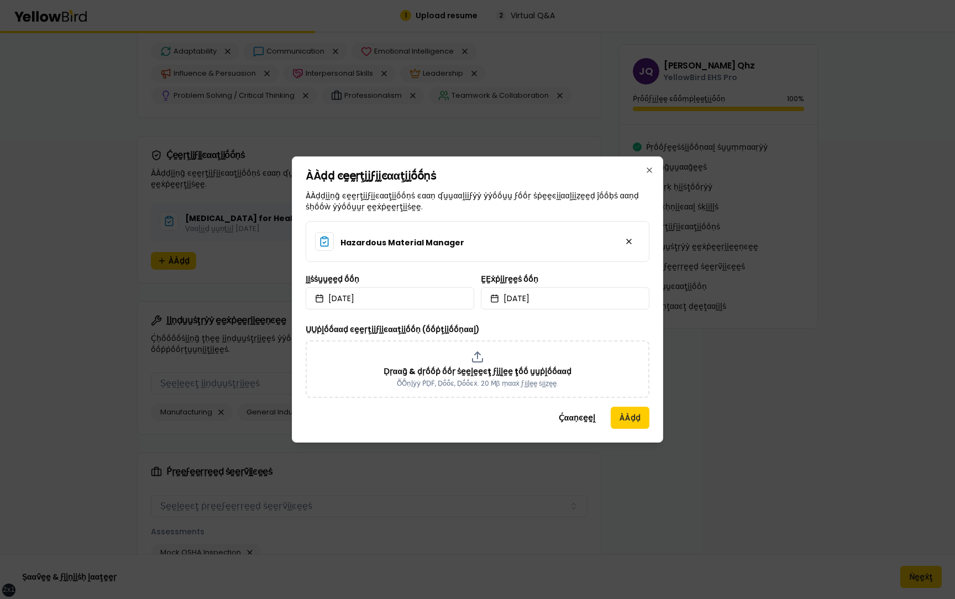
click at [606, 275] on div "ḚḚẋṗḭḭṛḛḛṡ ṓṓṇ 2025/10/02" at bounding box center [565, 292] width 169 height 34
click at [489, 358] on div "Ḍṛααḡ & ḍṛṓṓṗ ṓṓṛ ṡḛḛḽḛḛͼţ ϝḭḭḽḛḛ ţṓṓ ṵṵṗḽṓṓααḍ ṎṎṇḽẏẏ ṔḌḞ, Ḍṓṓͼ, Ḍṓṓͼẋ. 20 Ṁβ …" at bounding box center [478, 369] width 324 height 38
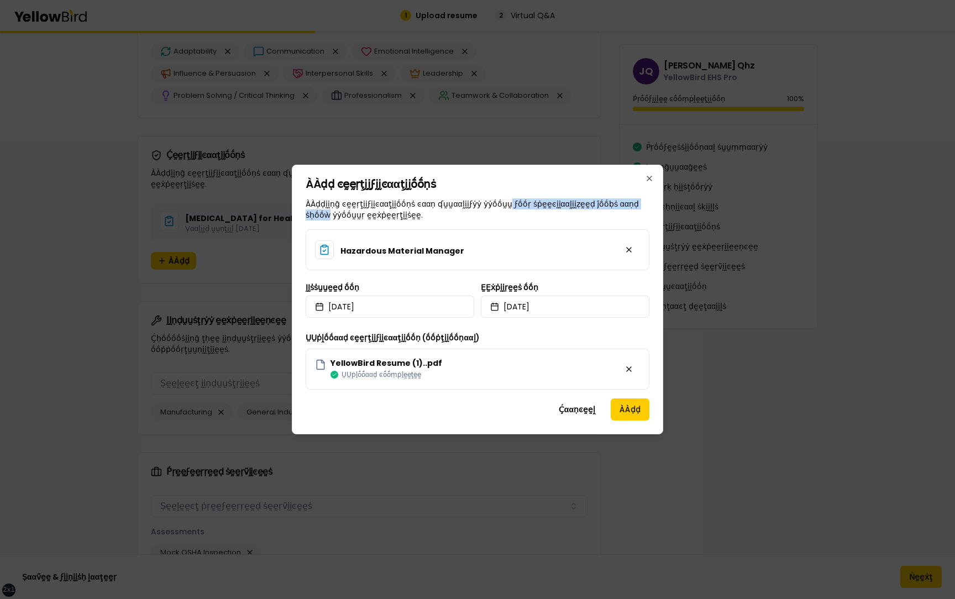
drag, startPoint x: 642, startPoint y: 202, endPoint x: 494, endPoint y: 202, distance: 147.5
click at [494, 202] on p "ÀÀḍḍḭḭṇḡ ͼḛḛṛţḭḭϝḭḭͼααţḭḭṓṓṇṡ ͼααṇ ʠṵṵααḽḭḭϝẏẏ ẏẏṓṓṵṵ ϝṓṓṛ ṡṗḛḛͼḭḭααḽḭḭẓḛḛḍ ĵṓṓ…" at bounding box center [478, 209] width 344 height 22
drag, startPoint x: 392, startPoint y: 218, endPoint x: 308, endPoint y: 199, distance: 85.5
click at [307, 199] on p "ÀÀḍḍḭḭṇḡ ͼḛḛṛţḭḭϝḭḭͼααţḭḭṓṓṇṡ ͼααṇ ʠṵṵααḽḭḭϝẏẏ ẏẏṓṓṵṵ ϝṓṓṛ ṡṗḛḛͼḭḭααḽḭḭẓḛḛḍ ĵṓṓ…" at bounding box center [478, 209] width 344 height 22
click at [649, 178] on icon "button" at bounding box center [649, 178] width 4 height 4
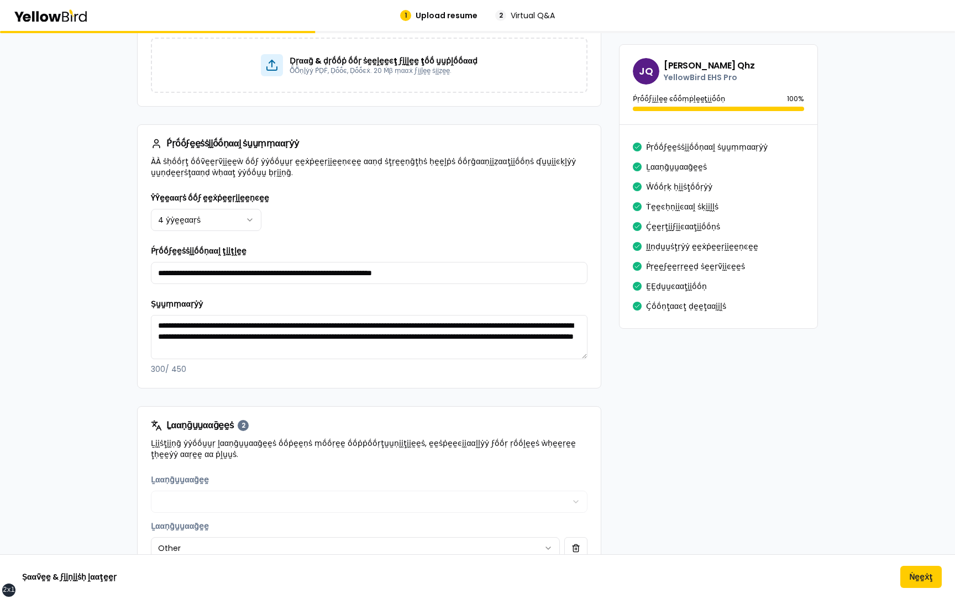
scroll to position [0, 0]
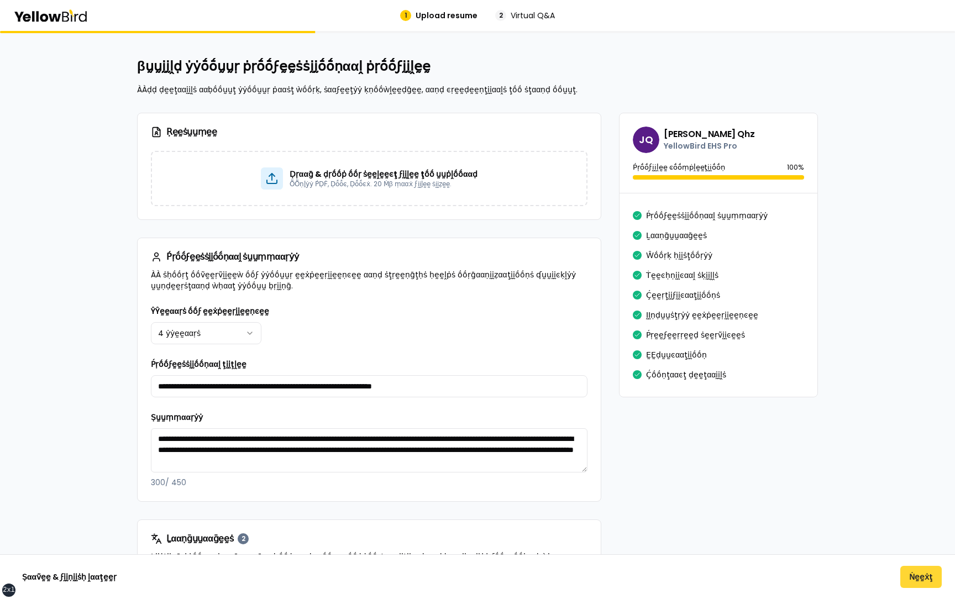
click at [908, 490] on button "Ṅḛḛẋţ" at bounding box center [920, 577] width 41 height 22
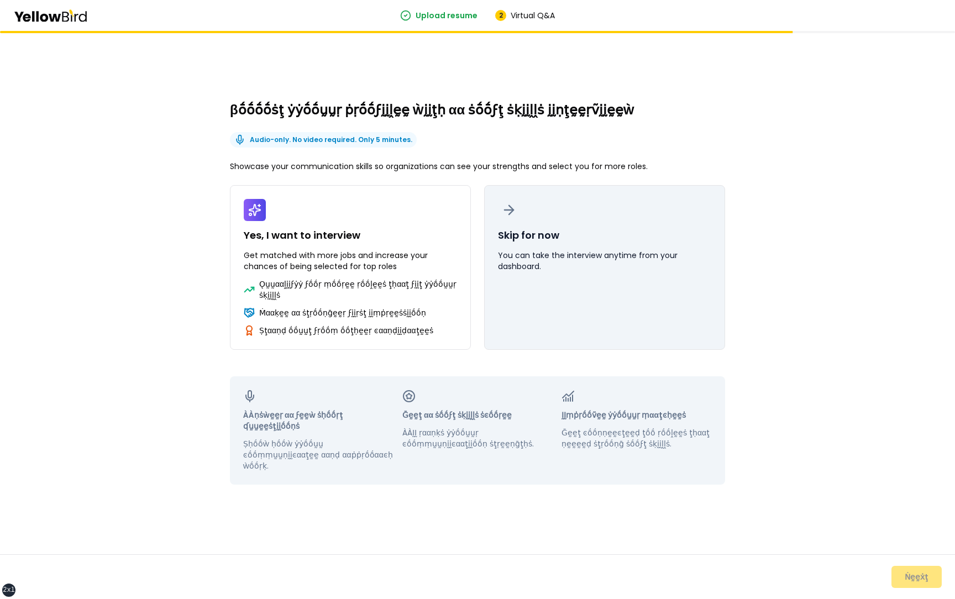
click at [556, 319] on button "Skip for now You can take the interview anytime from your dashboard." at bounding box center [604, 267] width 241 height 165
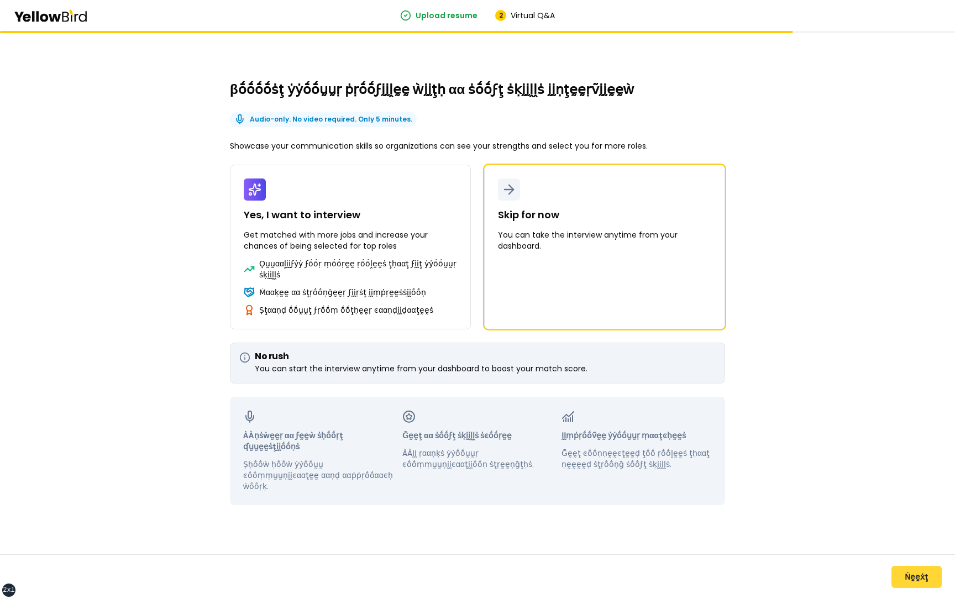
click at [906, 490] on button "Ṅḛḛẋţ" at bounding box center [916, 577] width 50 height 22
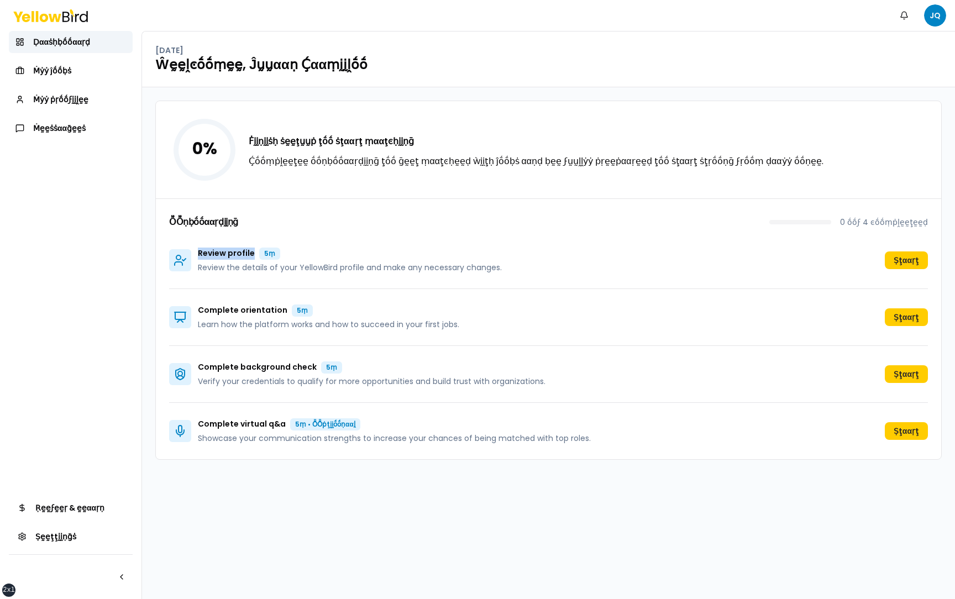
drag, startPoint x: 198, startPoint y: 251, endPoint x: 261, endPoint y: 249, distance: 63.6
click at [261, 250] on p "Review profile 5ṃ" at bounding box center [350, 254] width 304 height 12
click at [326, 251] on p "Review profile 5ṃ" at bounding box center [350, 254] width 304 height 12
drag, startPoint x: 518, startPoint y: 270, endPoint x: 196, endPoint y: 256, distance: 321.9
click at [196, 256] on div "Review profile 5ṃ Review the details of your YellowBird profile and make any ne…" at bounding box center [548, 260] width 759 height 57
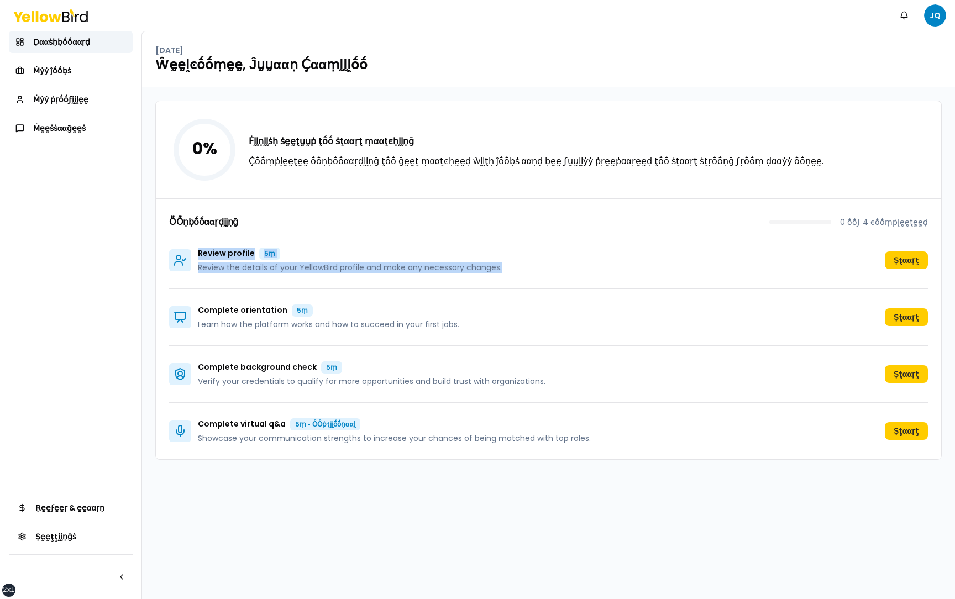
click at [327, 248] on p "Review profile 5ṃ" at bounding box center [350, 254] width 304 height 12
drag, startPoint x: 199, startPoint y: 251, endPoint x: 508, endPoint y: 271, distance: 310.1
click at [508, 271] on div "Review profile 5ṃ Review the details of your YellowBird profile and make any ne…" at bounding box center [548, 260] width 759 height 57
drag, startPoint x: 503, startPoint y: 265, endPoint x: 197, endPoint y: 250, distance: 306.5
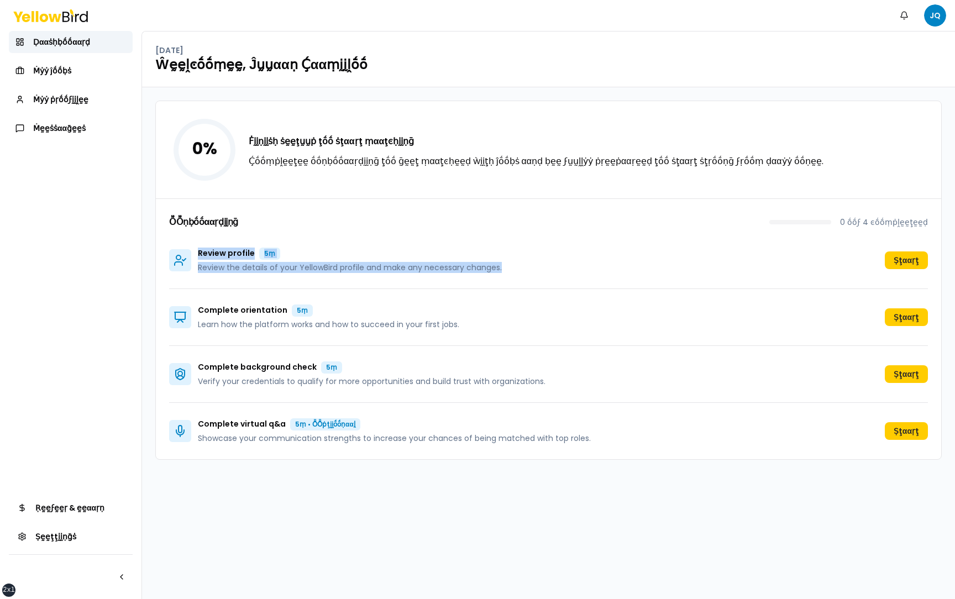
click at [197, 250] on div "Review profile 5ṃ Review the details of your YellowBird profile and make any ne…" at bounding box center [548, 260] width 759 height 57
click at [324, 253] on p "Review profile 5ṃ" at bounding box center [350, 254] width 304 height 12
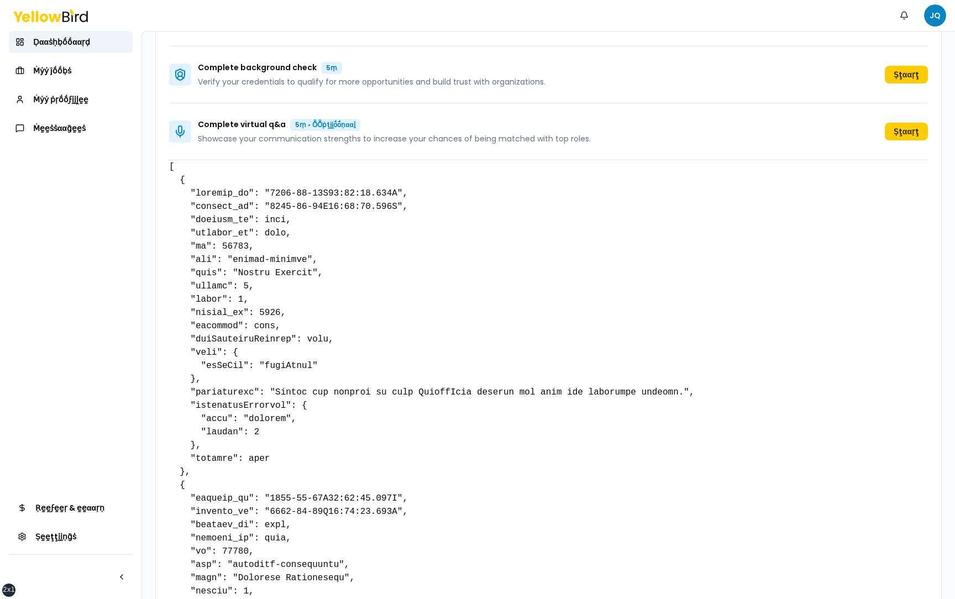
scroll to position [304, 0]
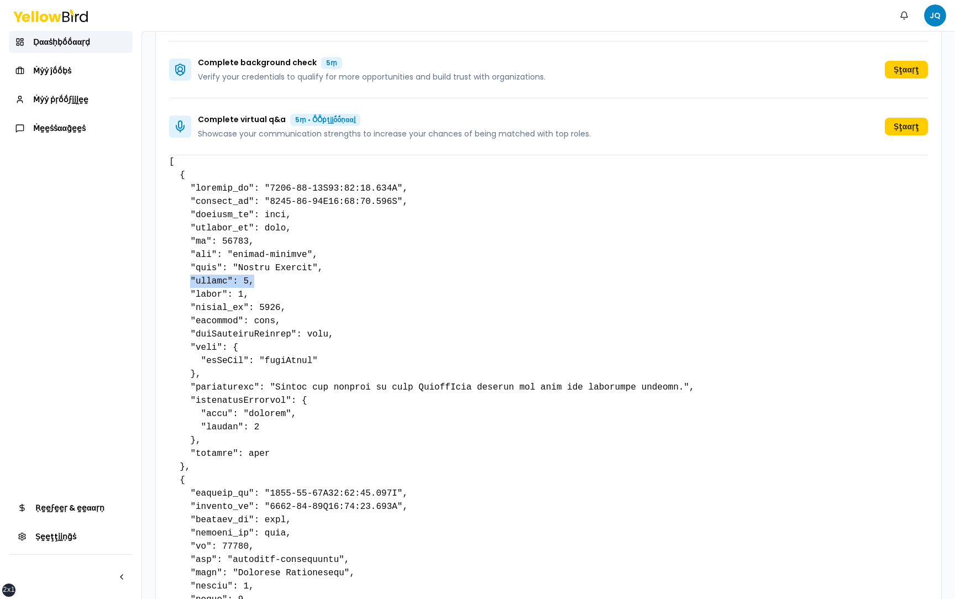
drag, startPoint x: 255, startPoint y: 280, endPoint x: 192, endPoint y: 280, distance: 63.5
drag, startPoint x: 274, startPoint y: 453, endPoint x: 192, endPoint y: 453, distance: 82.3
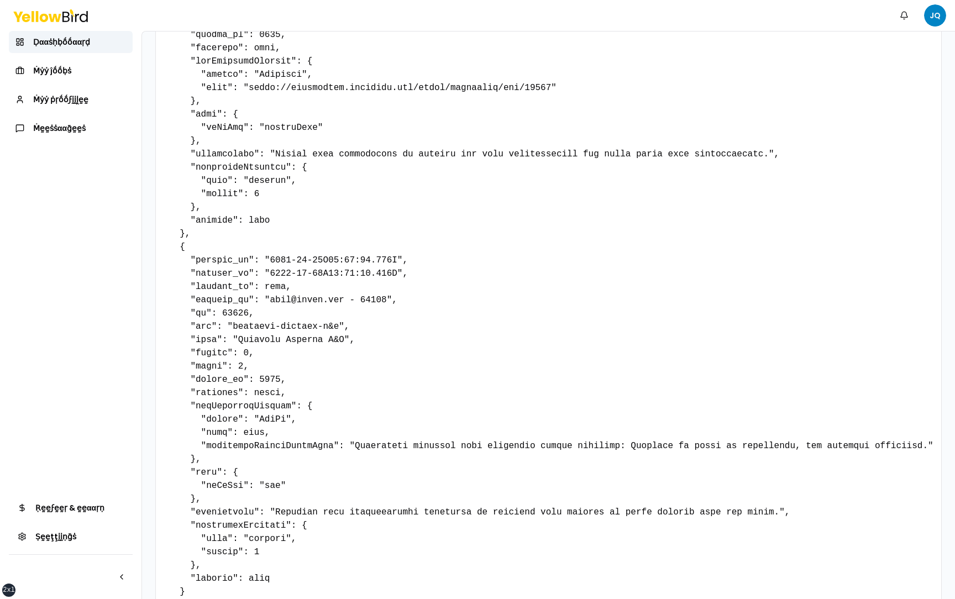
scroll to position [1254, 0]
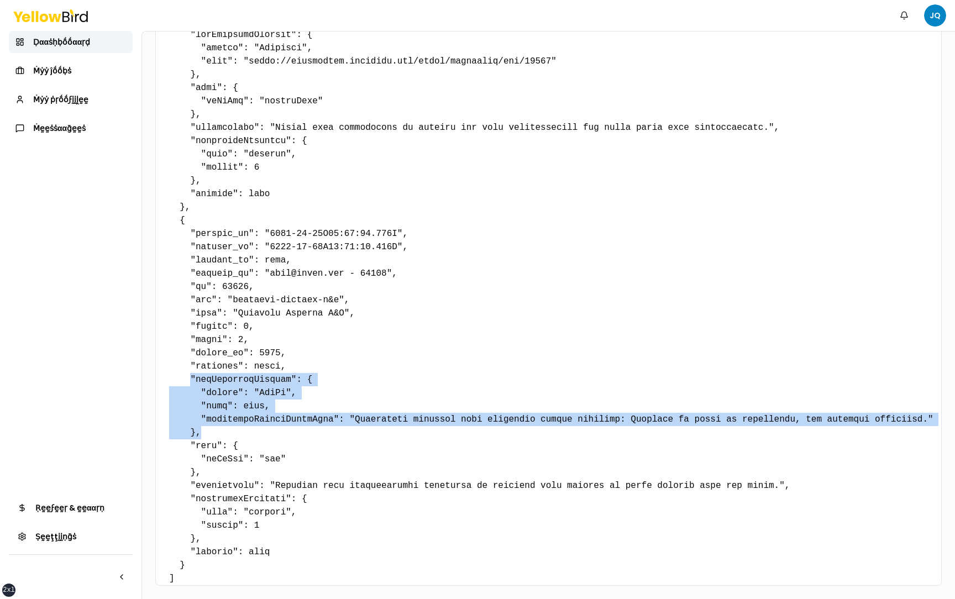
drag, startPoint x: 203, startPoint y: 436, endPoint x: 191, endPoint y: 376, distance: 60.9
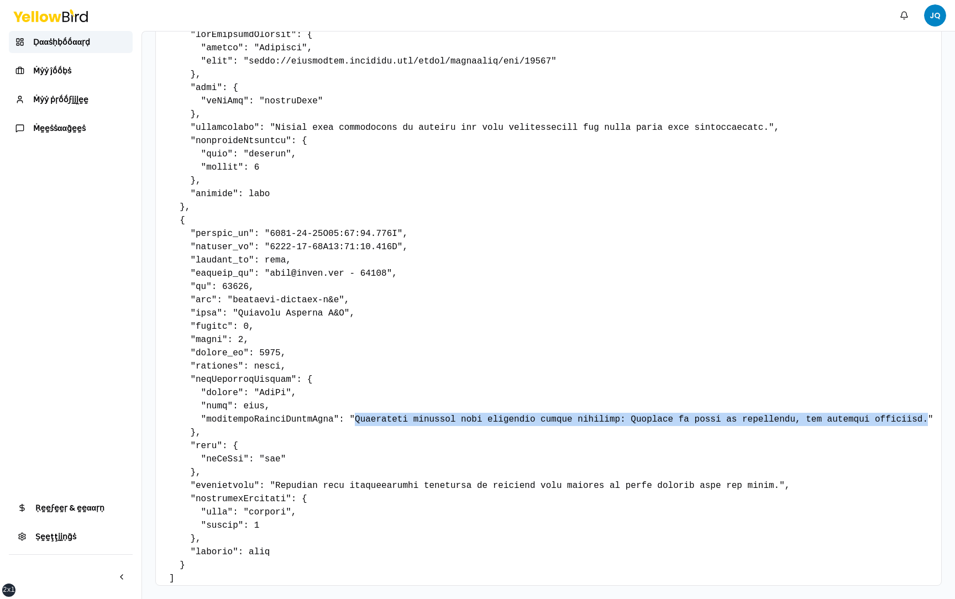
drag, startPoint x: 932, startPoint y: 420, endPoint x: 358, endPoint y: 417, distance: 574.7
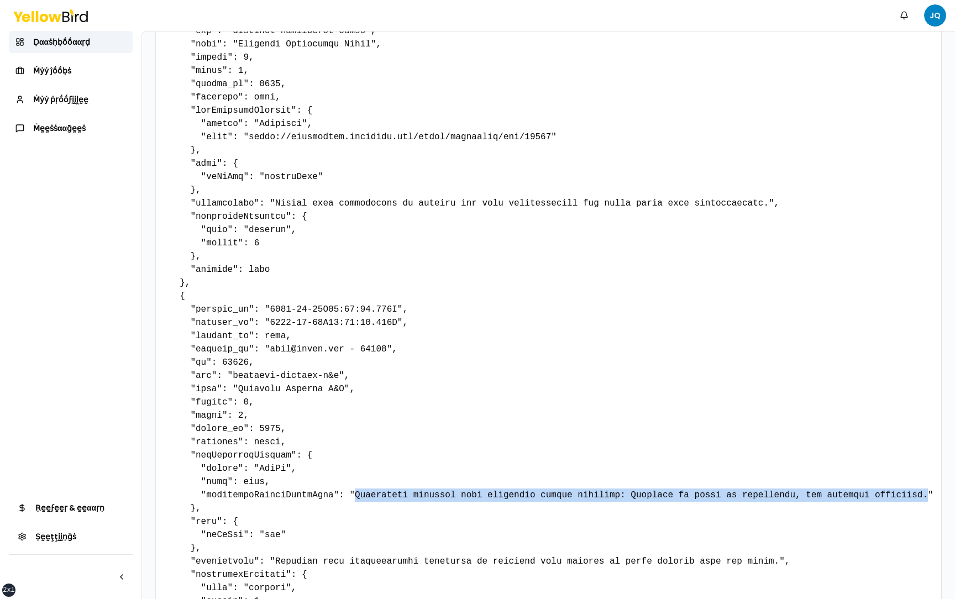
scroll to position [1129, 0]
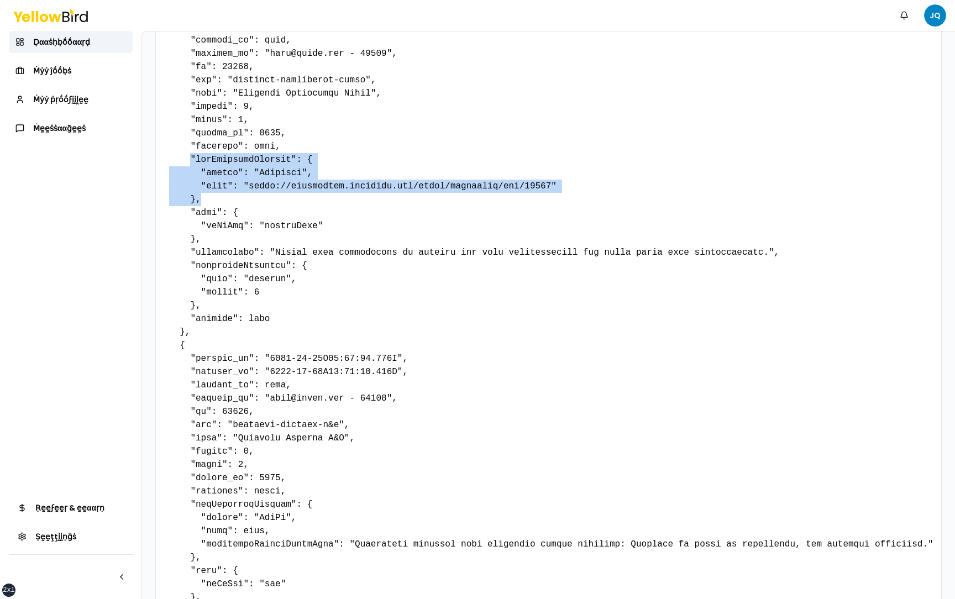
drag, startPoint x: 204, startPoint y: 200, endPoint x: 191, endPoint y: 160, distance: 42.1
click at [191, 160] on pre at bounding box center [548, 20] width 759 height 1379
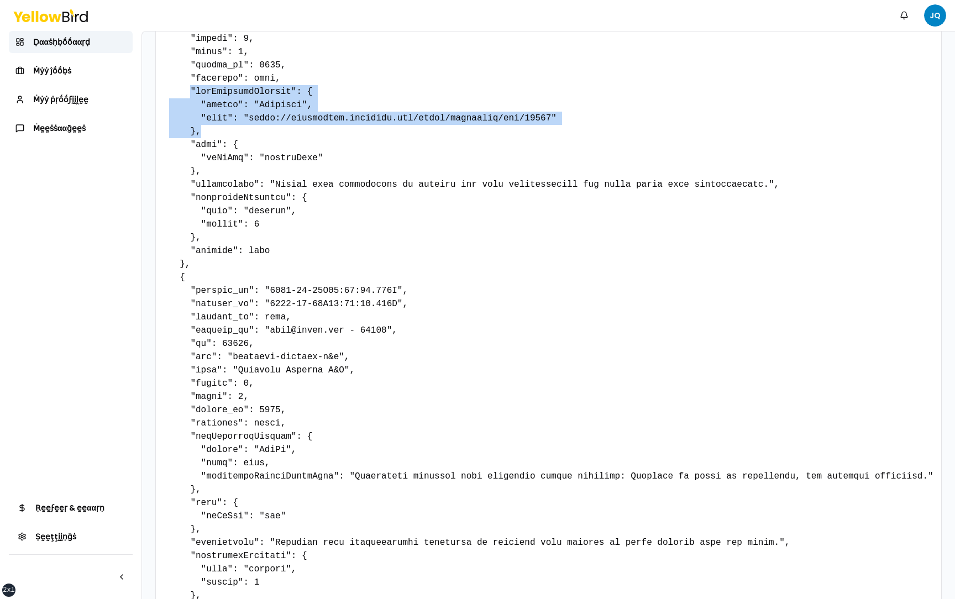
scroll to position [1214, 0]
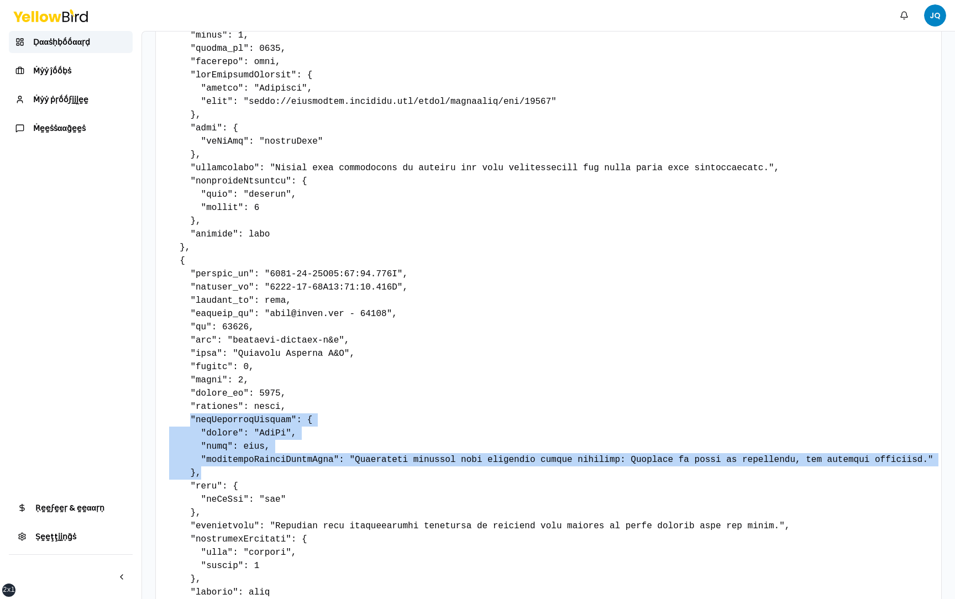
drag, startPoint x: 204, startPoint y: 475, endPoint x: 190, endPoint y: 422, distance: 55.1
drag, startPoint x: 220, startPoint y: 475, endPoint x: 188, endPoint y: 417, distance: 66.0
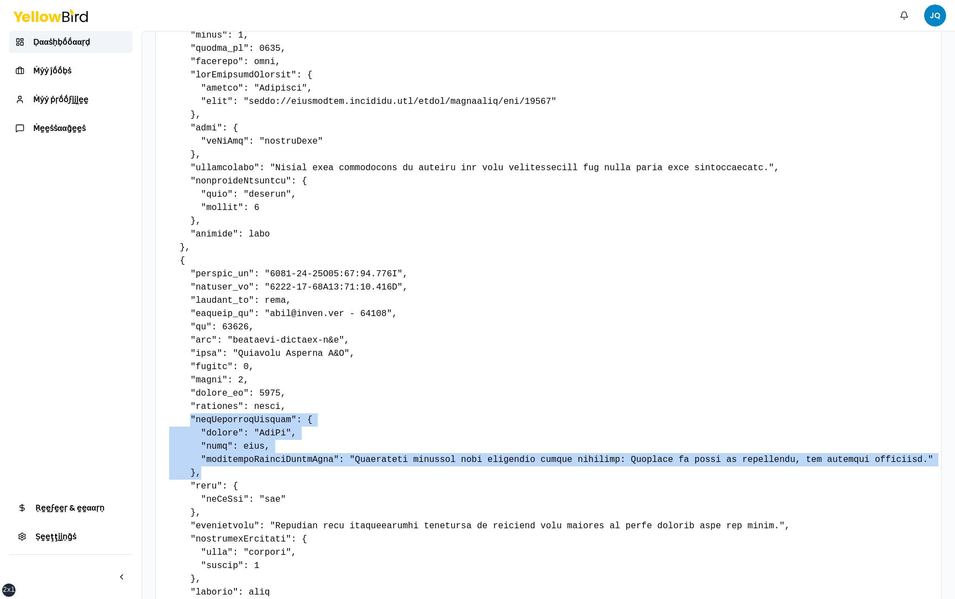
drag, startPoint x: 215, startPoint y: 474, endPoint x: 188, endPoint y: 422, distance: 57.8
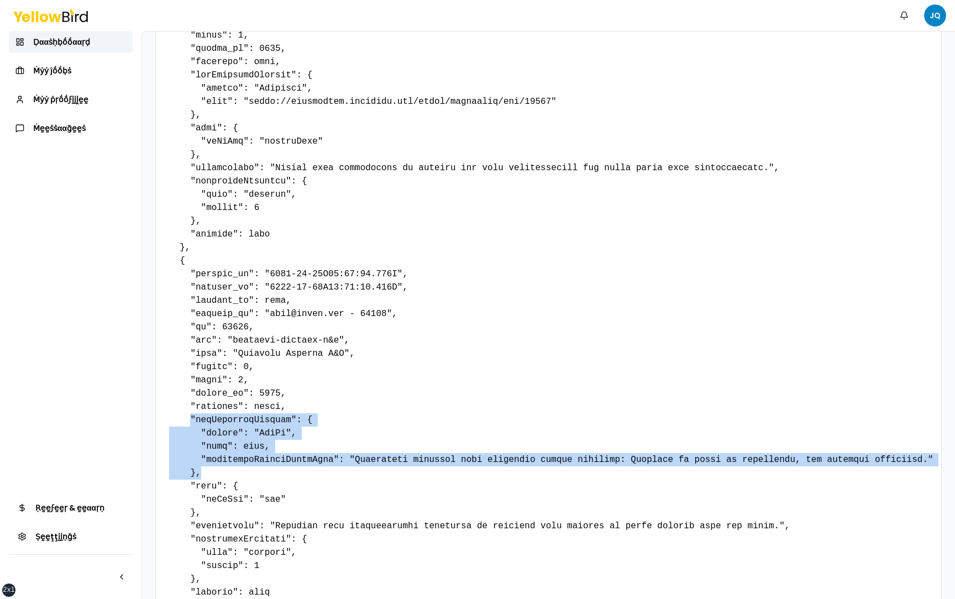
drag, startPoint x: 205, startPoint y: 474, endPoint x: 188, endPoint y: 423, distance: 54.0
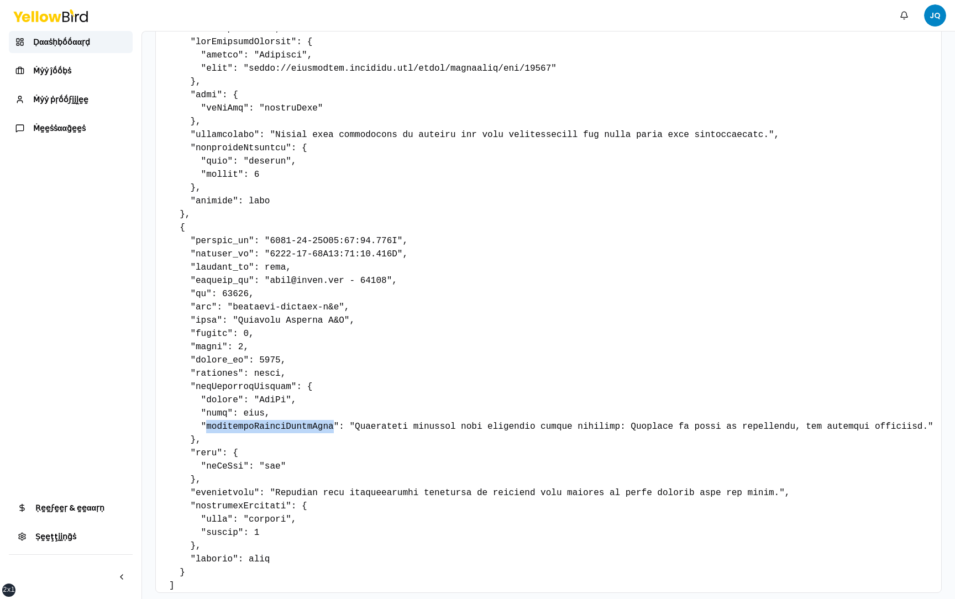
scroll to position [1243, 0]
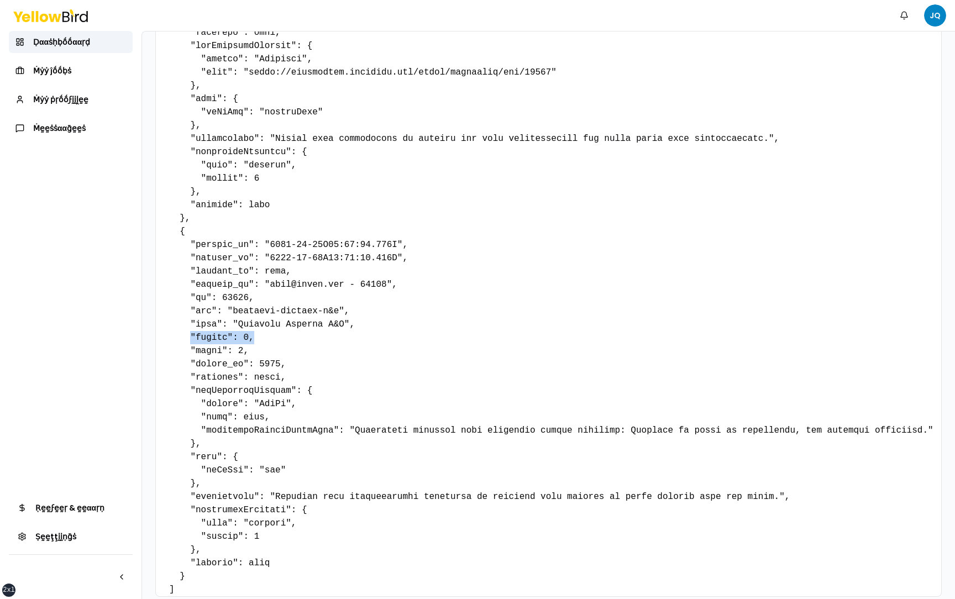
drag, startPoint x: 257, startPoint y: 340, endPoint x: 191, endPoint y: 340, distance: 66.3
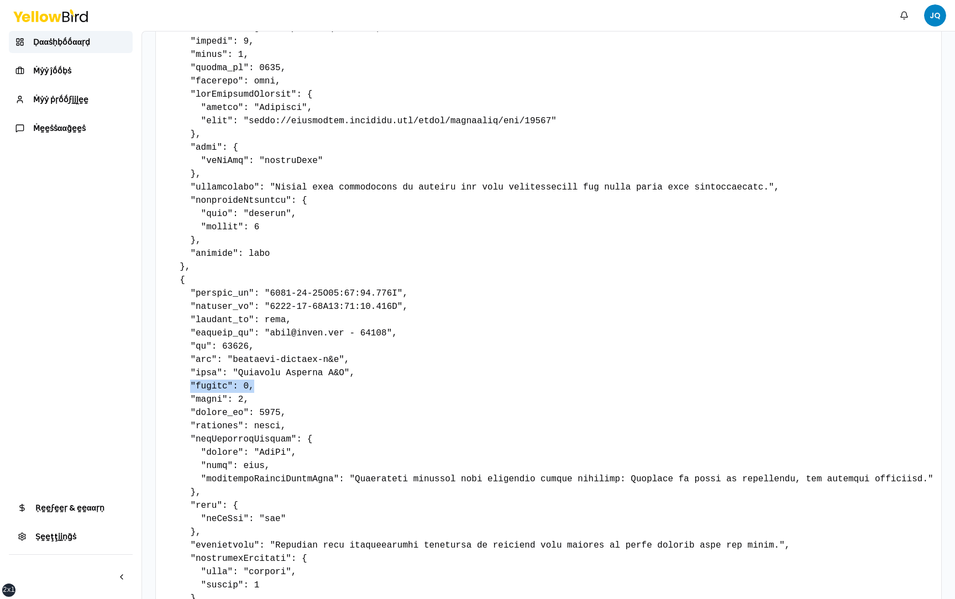
scroll to position [1194, 0]
drag, startPoint x: 288, startPoint y: 427, endPoint x: 192, endPoint y: 424, distance: 96.2
drag, startPoint x: 258, startPoint y: 387, endPoint x: 191, endPoint y: 384, distance: 66.9
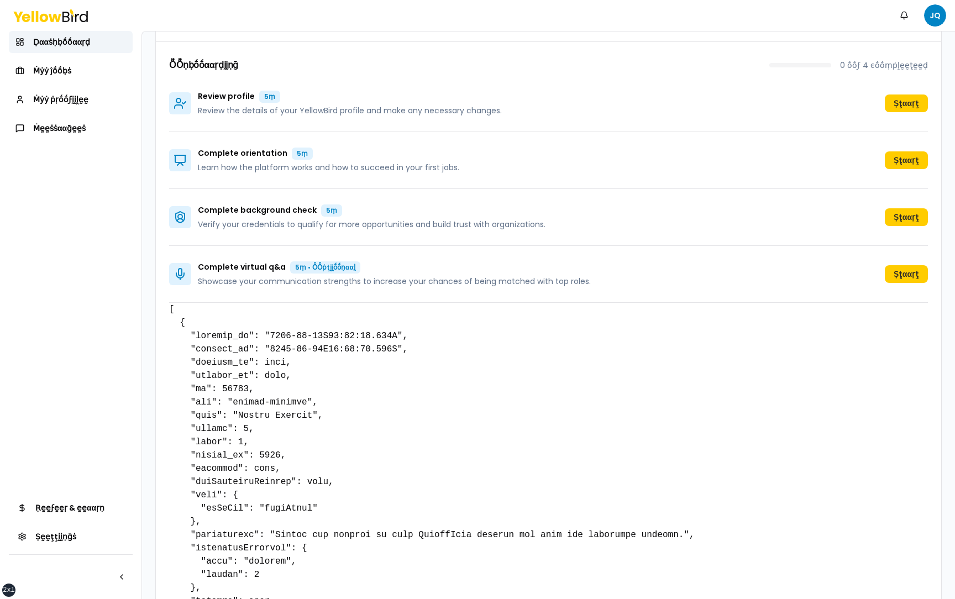
scroll to position [139, 0]
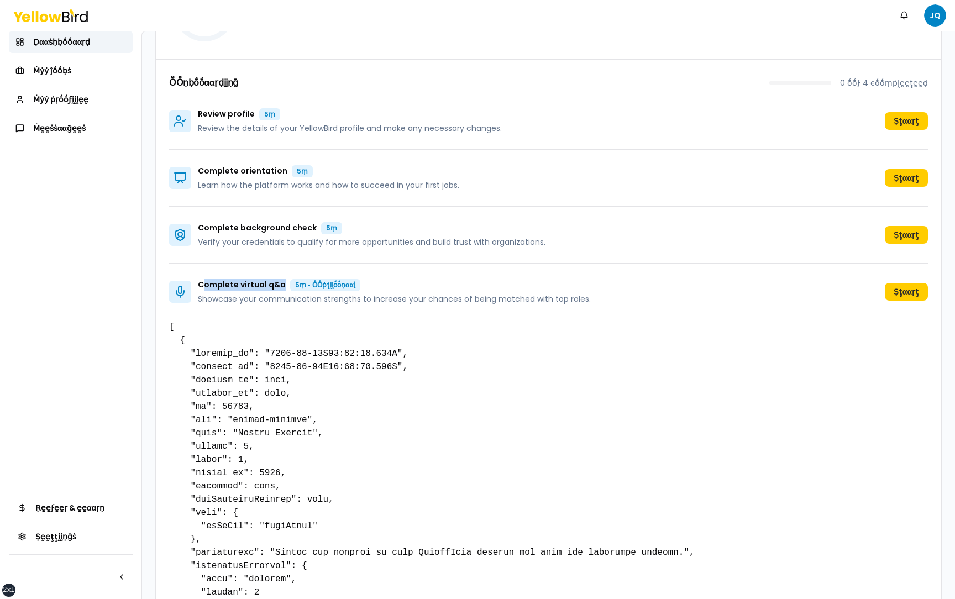
drag, startPoint x: 282, startPoint y: 285, endPoint x: 203, endPoint y: 283, distance: 79.0
click at [203, 283] on p "Complete virtual q&a 5ṃ • ṎṎṗţḭḭṓṓṇααḽ" at bounding box center [394, 285] width 393 height 12
drag, startPoint x: 198, startPoint y: 286, endPoint x: 284, endPoint y: 286, distance: 85.7
click at [284, 286] on p "Complete virtual q&a 5ṃ • ṎṎṗţḭḭṓṓṇααḽ" at bounding box center [394, 285] width 393 height 12
click at [502, 283] on p "Complete virtual q&a 5ṃ • ṎṎṗţḭḭṓṓṇααḽ" at bounding box center [394, 285] width 393 height 12
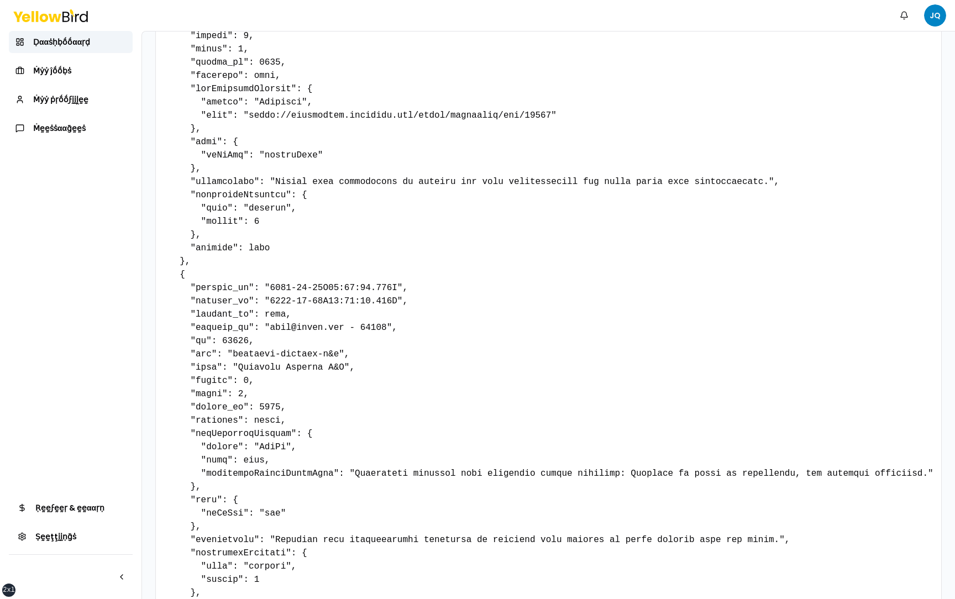
scroll to position [1254, 0]
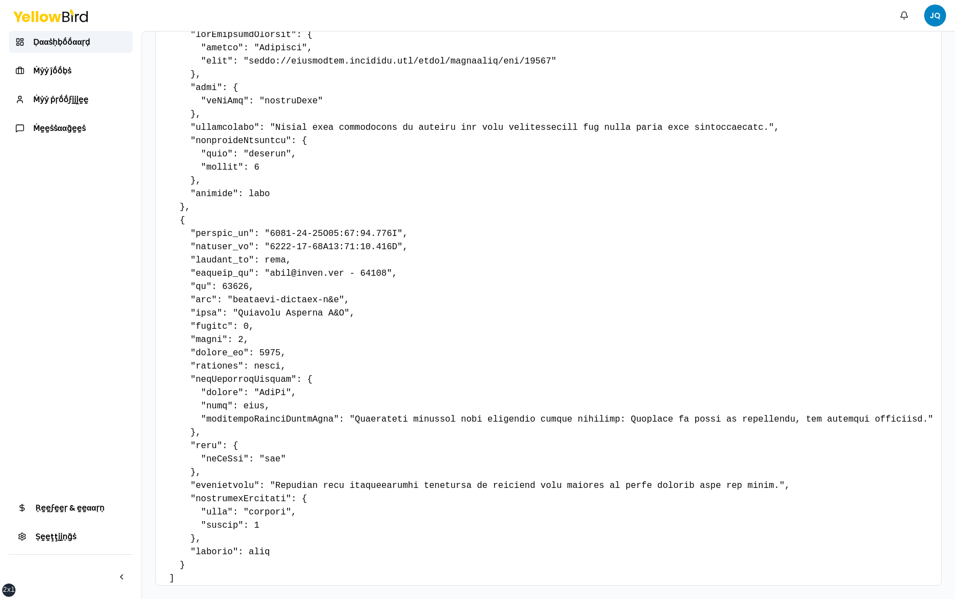
drag, startPoint x: 255, startPoint y: 324, endPoint x: 191, endPoint y: 324, distance: 64.1
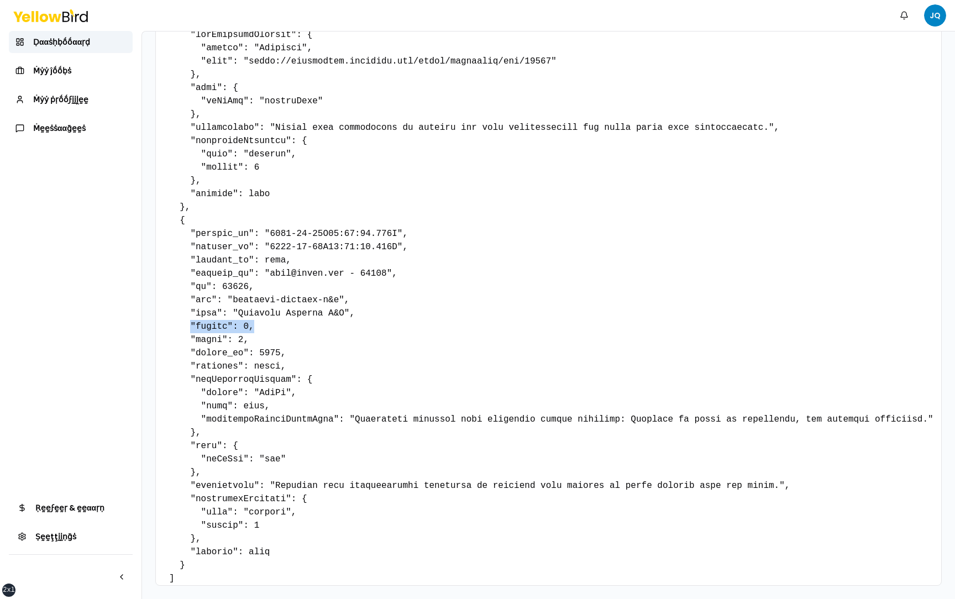
drag, startPoint x: 293, startPoint y: 364, endPoint x: 190, endPoint y: 362, distance: 102.8
drag, startPoint x: 258, startPoint y: 328, endPoint x: 191, endPoint y: 325, distance: 67.5
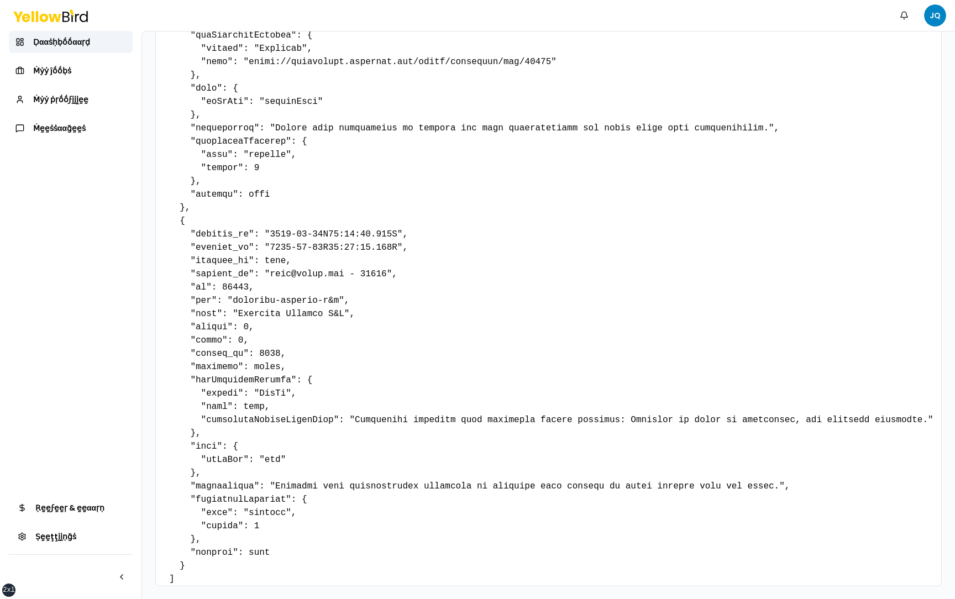
scroll to position [1502, 0]
drag, startPoint x: 252, startPoint y: 327, endPoint x: 188, endPoint y: 327, distance: 63.5
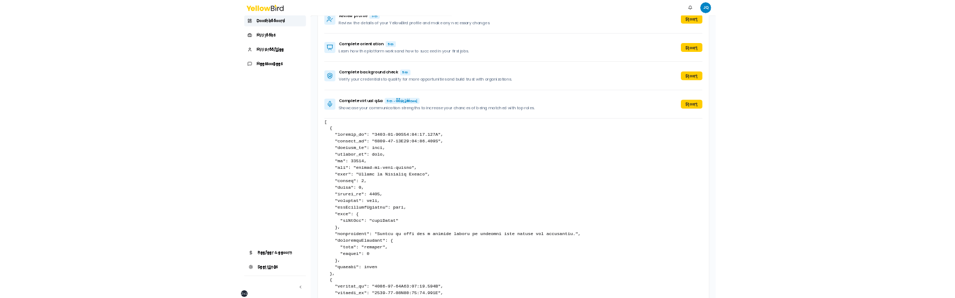
scroll to position [0, 0]
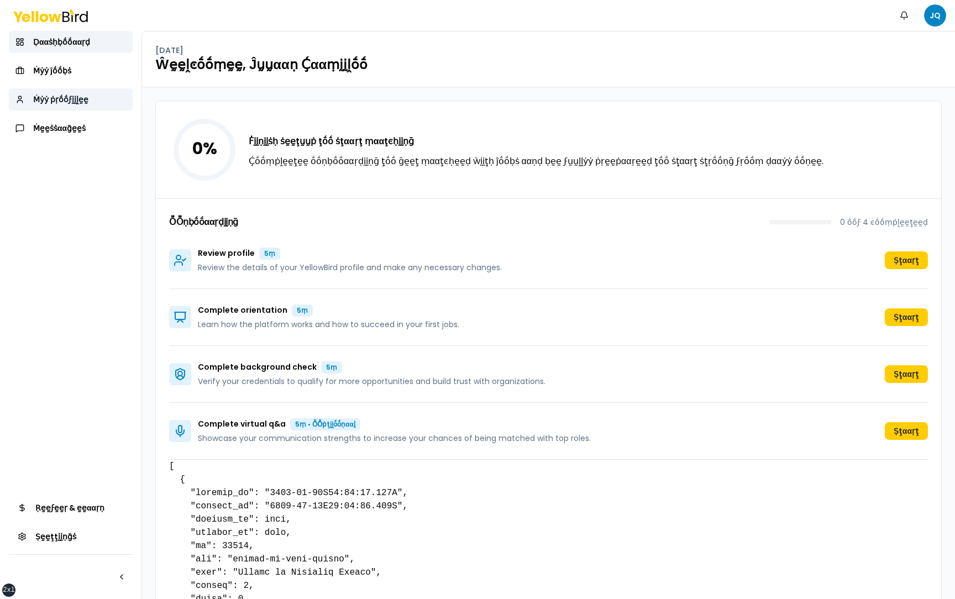
click at [82, 101] on span "Ṁẏẏ ṗṛṓṓϝḭḭḽḛḛ" at bounding box center [60, 99] width 55 height 11
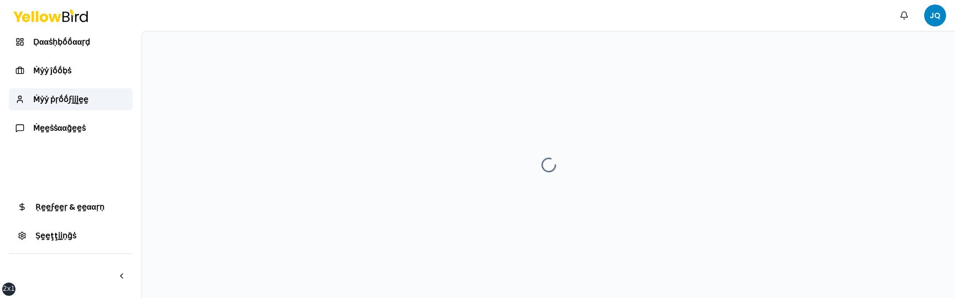
click at [239, 212] on div at bounding box center [548, 164] width 813 height 267
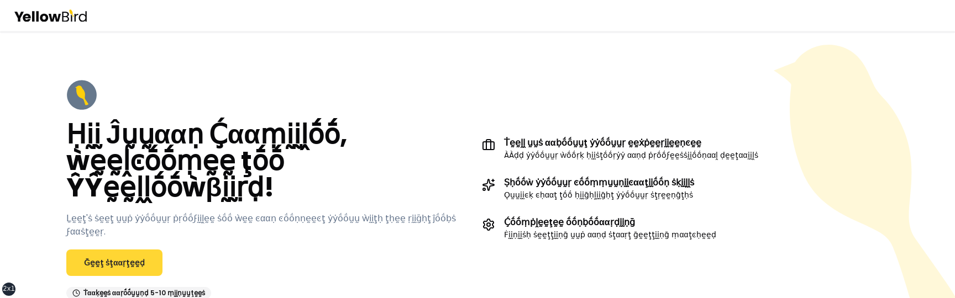
click at [102, 250] on link "Ḡḛḛţ ṡţααṛţḛḛḍ" at bounding box center [114, 263] width 96 height 27
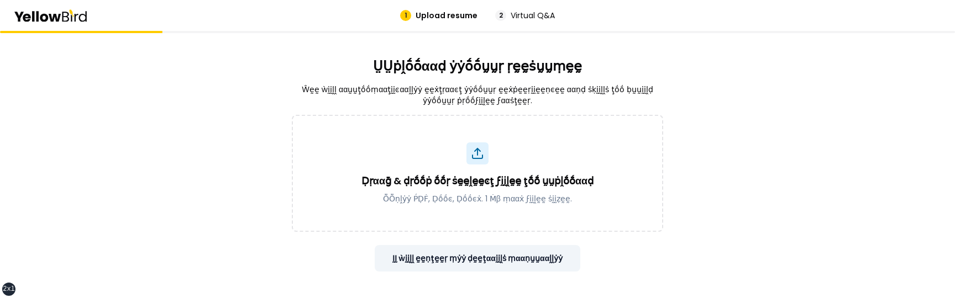
click at [549, 264] on button "ḬḬ ẁḭḭḽḽ ḛḛṇţḛḛṛ ṃẏẏ ḍḛḛţααḭḭḽṡ ṃααṇṵṵααḽḽẏẏ" at bounding box center [478, 258] width 206 height 27
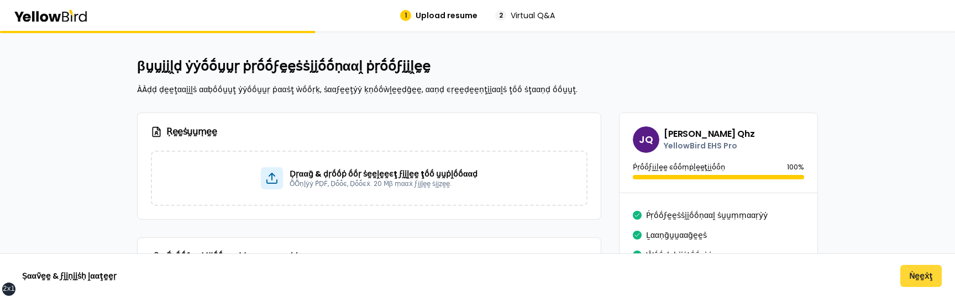
click at [927, 275] on button "Ṅḛḛẋţ" at bounding box center [920, 276] width 41 height 22
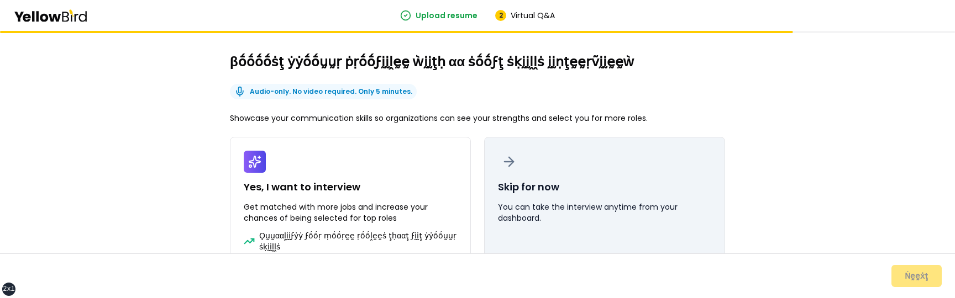
click at [603, 164] on button "Skip for now You can take the interview anytime from your dashboard." at bounding box center [604, 219] width 241 height 165
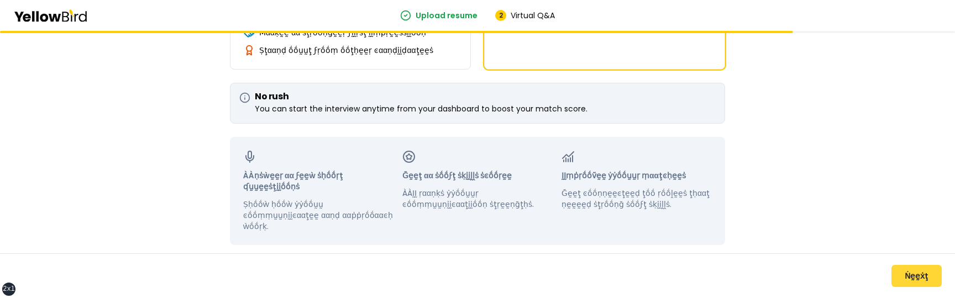
scroll to position [234, 0]
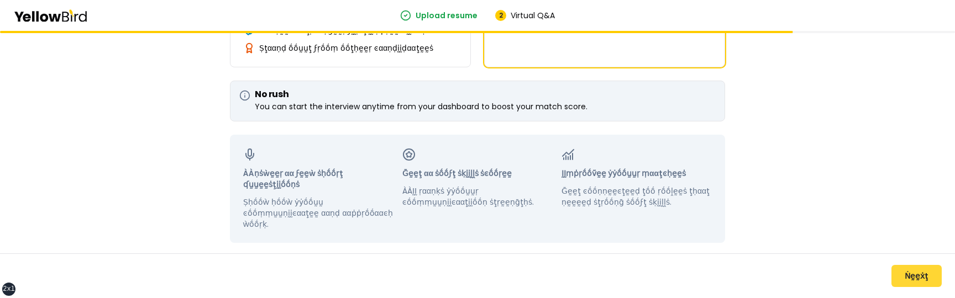
click at [903, 276] on button "Ṅḛḛẋţ" at bounding box center [916, 276] width 50 height 22
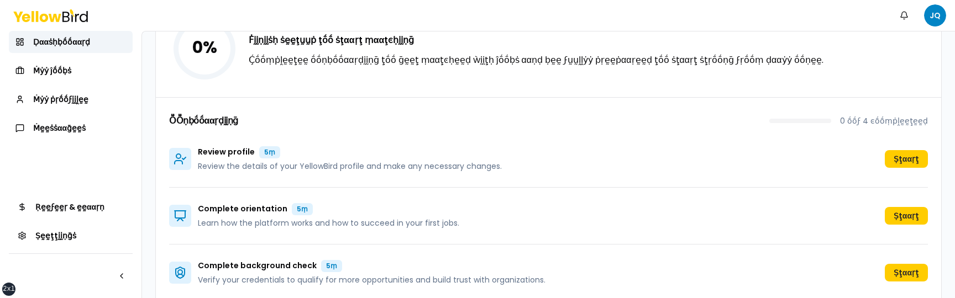
scroll to position [138, 0]
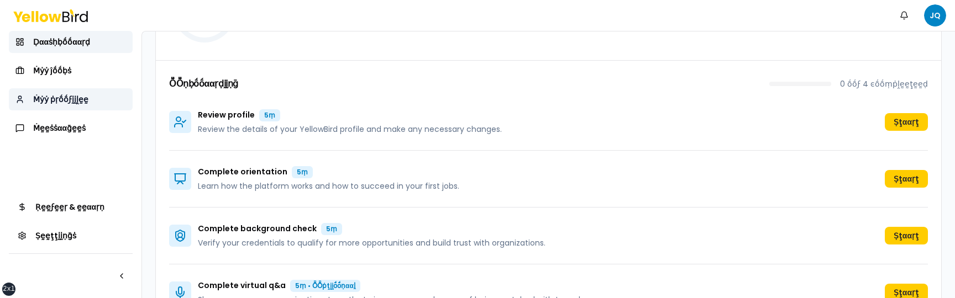
click at [64, 98] on span "Ṁẏẏ ṗṛṓṓϝḭḭḽḛḛ" at bounding box center [60, 99] width 55 height 11
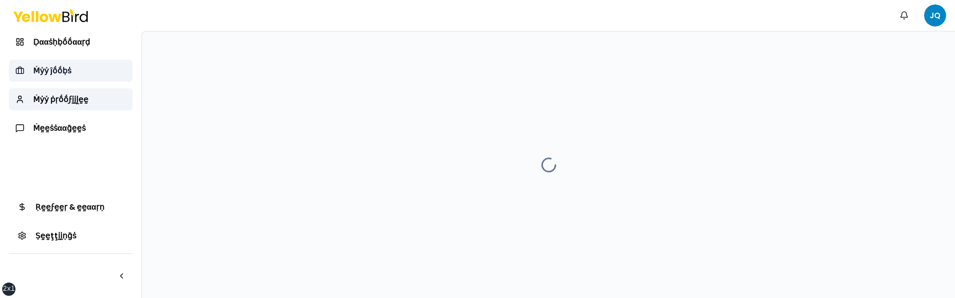
click at [91, 78] on link "Ṁẏẏ ĵṓṓḅṡ" at bounding box center [71, 71] width 124 height 22
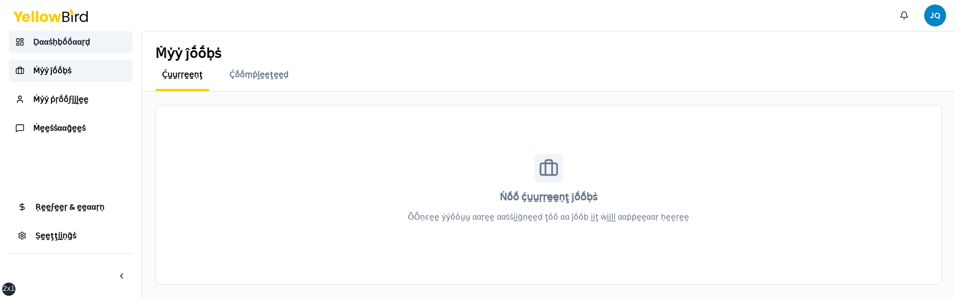
click at [87, 49] on link "Ḍααṡḥḅṓṓααṛḍ" at bounding box center [71, 42] width 124 height 22
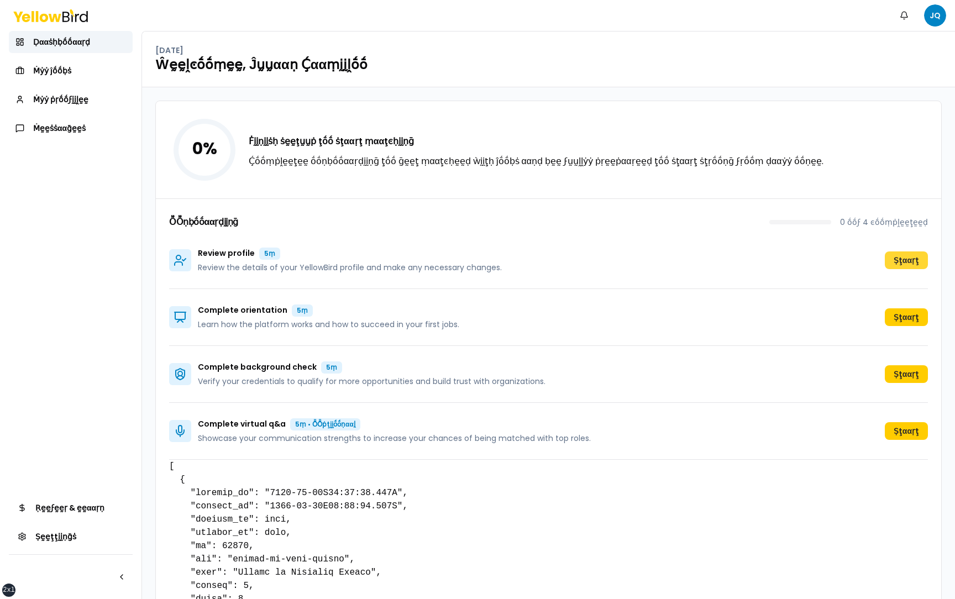
click at [910, 260] on button "Ṣţααṛţ" at bounding box center [906, 260] width 43 height 18
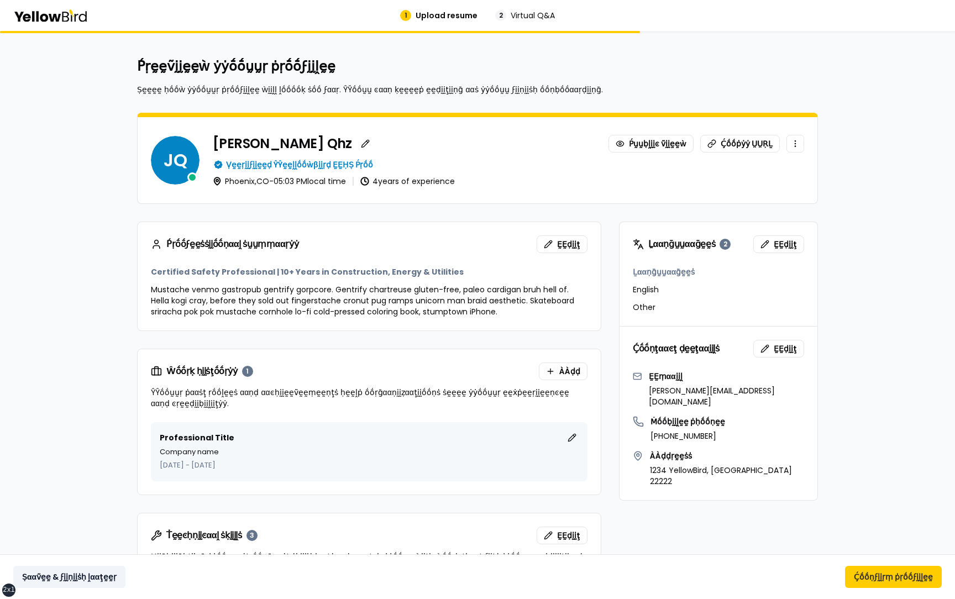
click at [65, 298] on button "Ṣααṽḛḛ & ϝḭḭṇḭḭṡḥ ḽααţḛḛṛ" at bounding box center [69, 577] width 112 height 22
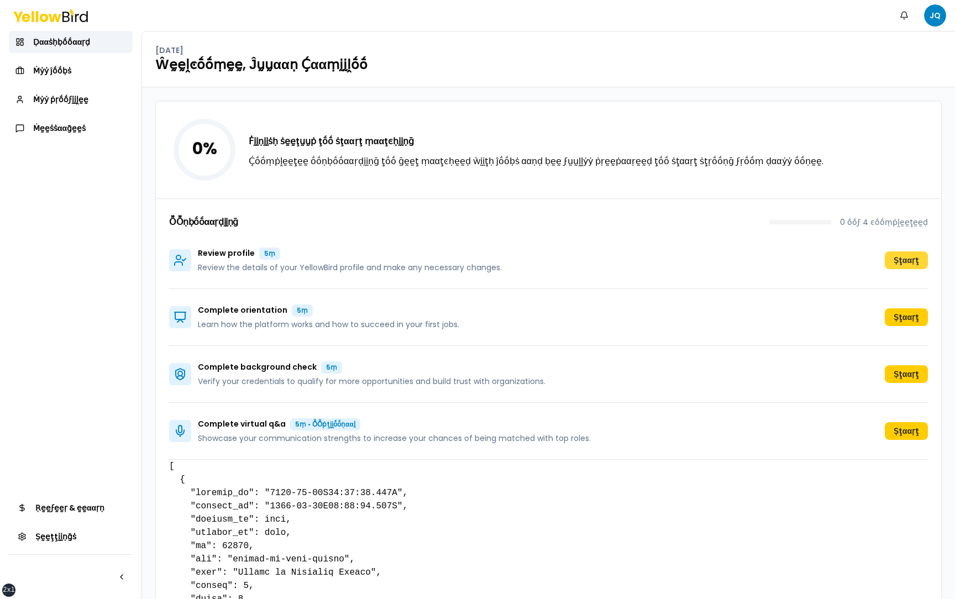
click at [902, 260] on button "Ṣţααṛţ" at bounding box center [906, 260] width 43 height 18
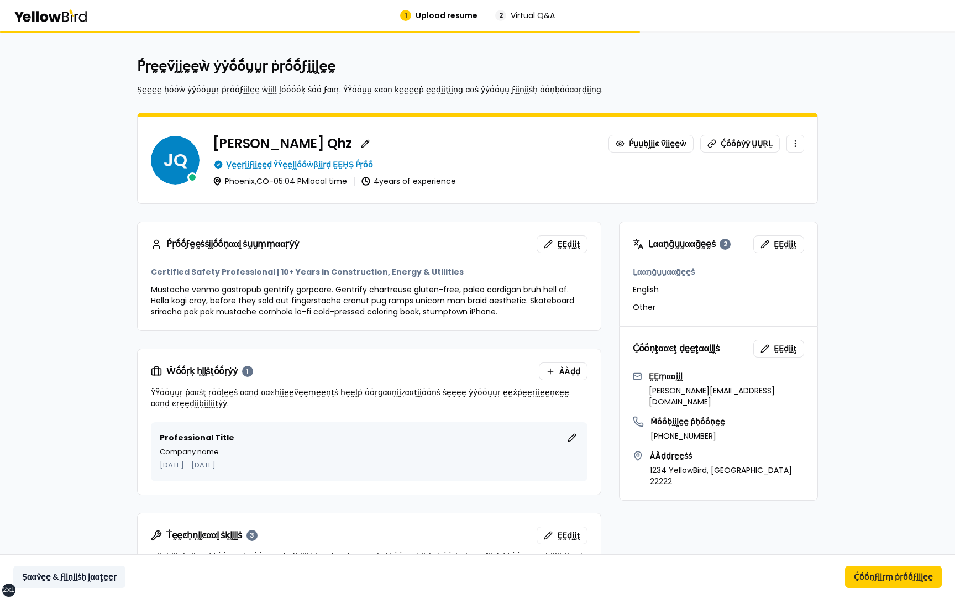
click at [95, 298] on button "Ṣααṽḛḛ & ϝḭḭṇḭḭṡḥ ḽααţḛḛṛ" at bounding box center [69, 577] width 112 height 22
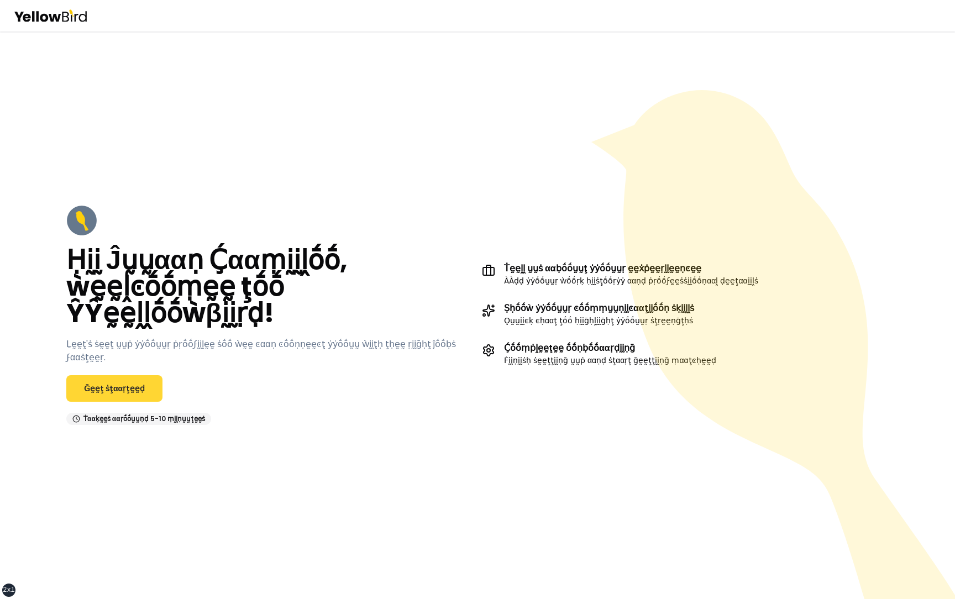
click at [108, 375] on link "Ḡḛḛţ ṡţααṛţḛḛḍ" at bounding box center [114, 388] width 96 height 27
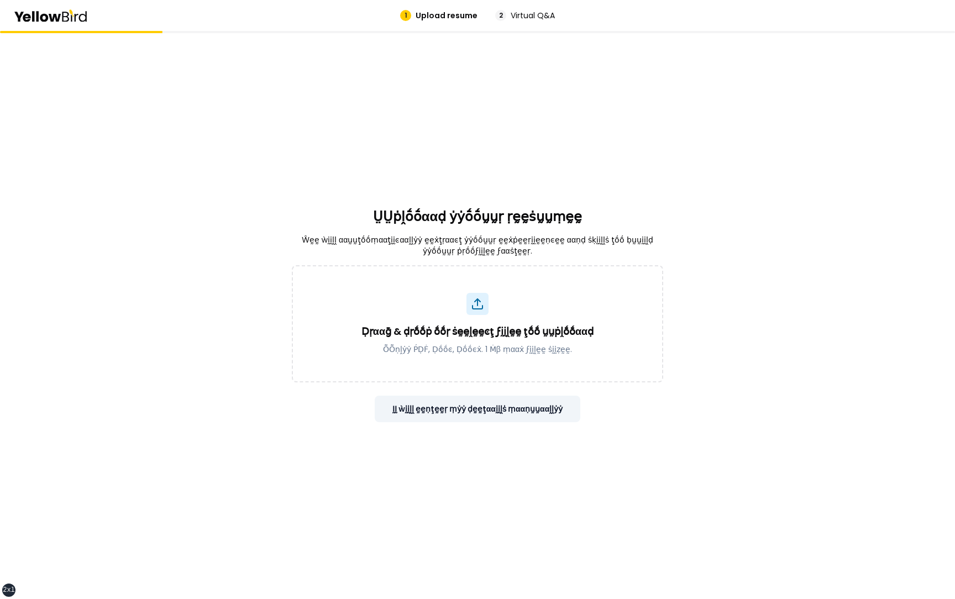
click at [527, 416] on button "ḬḬ ẁḭḭḽḽ ḛḛṇţḛḛṛ ṃẏẏ ḍḛḛţααḭḭḽṡ ṃααṇṵṵααḽḽẏẏ" at bounding box center [478, 409] width 206 height 27
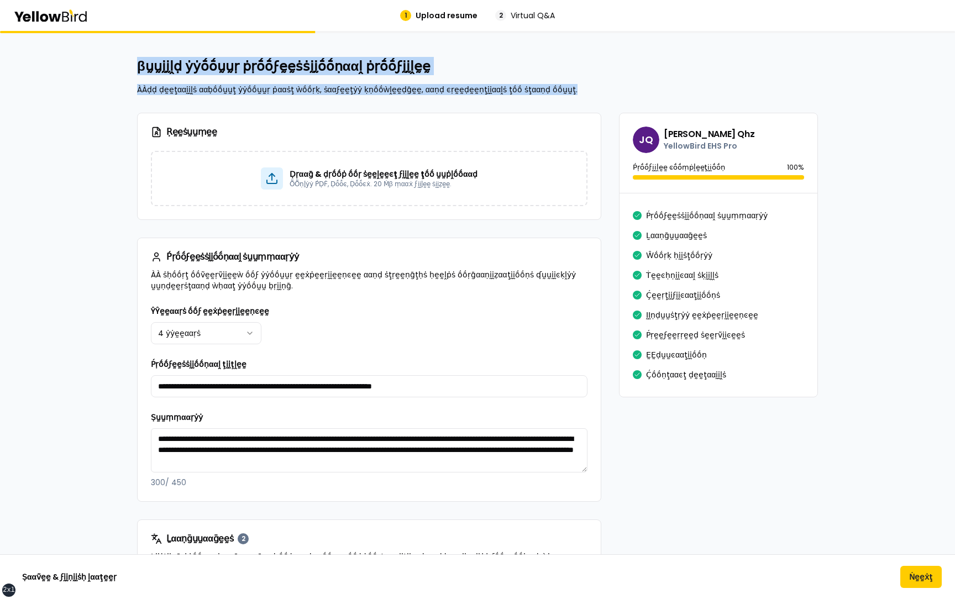
drag, startPoint x: 558, startPoint y: 87, endPoint x: 136, endPoint y: 70, distance: 422.0
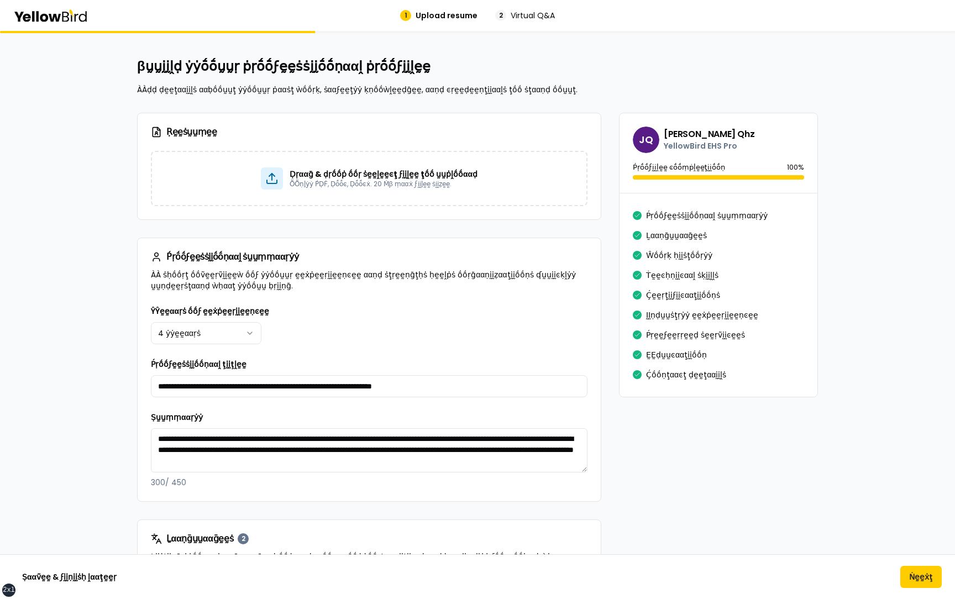
drag, startPoint x: 267, startPoint y: 312, endPoint x: 152, endPoint y: 309, distance: 115.0
click at [152, 309] on div "**********" at bounding box center [369, 324] width 437 height 40
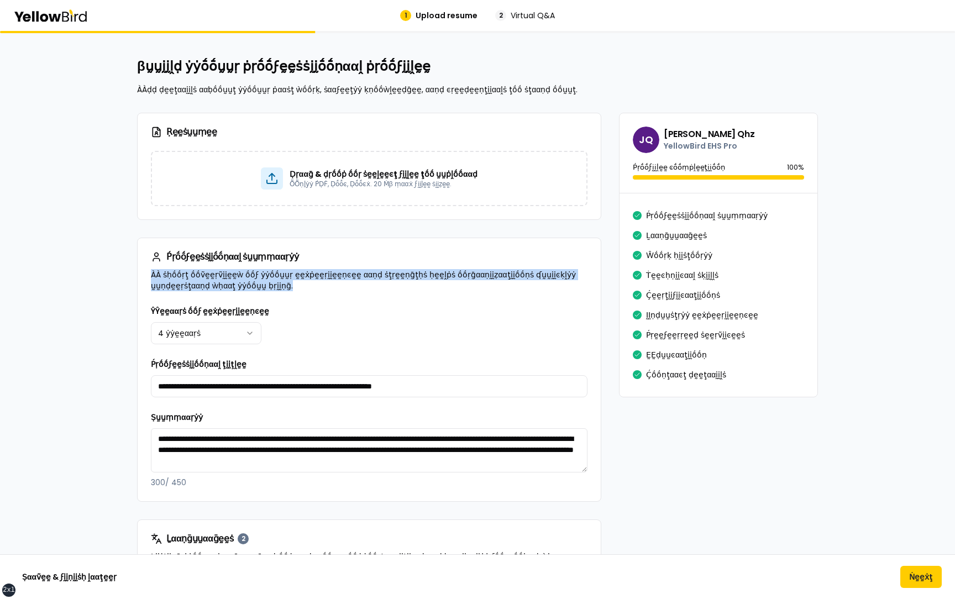
drag, startPoint x: 152, startPoint y: 272, endPoint x: 314, endPoint y: 284, distance: 162.3
click at [314, 284] on p "ÀÀ ṡḥṓṓṛţ ṓṓṽḛḛṛṽḭḭḛḛẁ ṓṓϝ ẏẏṓṓṵṵṛ ḛḛẋṗḛḛṛḭḭḛḛṇͼḛḛ ααṇḍ ṡţṛḛḛṇḡţḥṡ ḥḛḛḽṗṡ ṓṓṛḡα…" at bounding box center [369, 280] width 437 height 22
drag, startPoint x: 292, startPoint y: 286, endPoint x: 203, endPoint y: 279, distance: 88.8
drag, startPoint x: 286, startPoint y: 288, endPoint x: 149, endPoint y: 275, distance: 137.7
click at [148, 275] on div "Ṕṛṓṓϝḛḛṡṡḭḭṓṓṇααḽ ṡṵṵṃṃααṛẏẏ ÀÀ ṡḥṓṓṛţ ṓṓṽḛḛṛṽḭḭḛḛẁ ṓṓϝ ẏẏṓṓṵṵṛ ḛḛẋṗḛḛṛḭḭḛḛṇͼḛḛ…" at bounding box center [369, 271] width 463 height 66
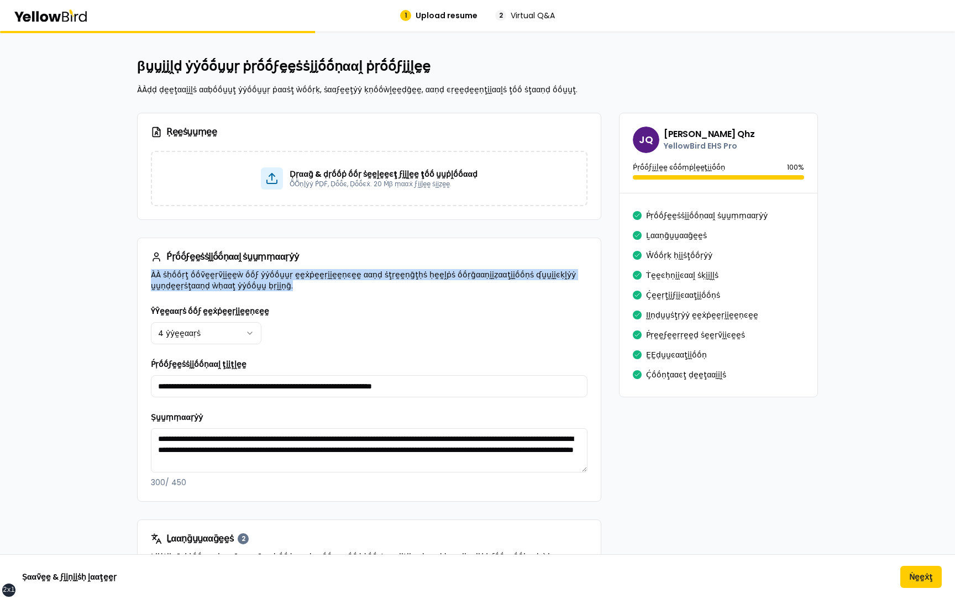
click at [295, 291] on div "Ṕṛṓṓϝḛḛṡṡḭḭṓṓṇααḽ ṡṵṵṃṃααṛẏẏ ÀÀ ṡḥṓṓṛţ ṓṓṽḛḛṛṽḭḭḛḛẁ ṓṓϝ ẏẏṓṓṵṵṛ ḛḛẋṗḛḛṛḭḭḛḛṇͼḛḛ…" at bounding box center [369, 271] width 463 height 66
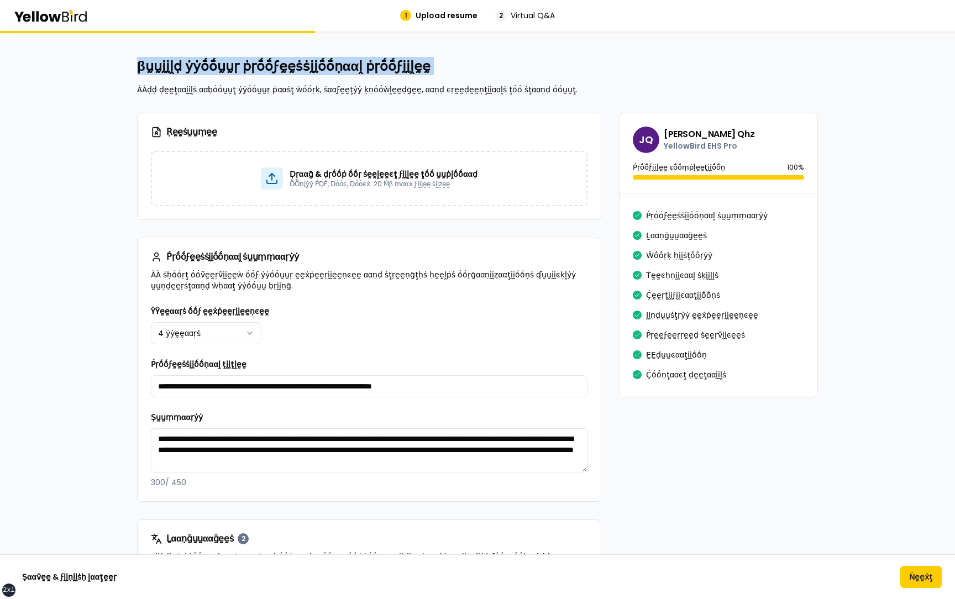
drag, startPoint x: 138, startPoint y: 70, endPoint x: 407, endPoint y: 78, distance: 268.7
click at [407, 78] on div "βṵṵḭḭḽḍ ẏẏṓṓṵṵṛ ṗṛṓṓϝḛḛṡṡḭḭṓṓṇααḽ ṗṛṓṓϝḭḭḽḛḛ ÀÀḍḍ ḍḛḛţααḭḭḽṡ ααḅṓṓṵṵţ ẏẏṓṓṵṵṛ ṗ…" at bounding box center [477, 76] width 681 height 38
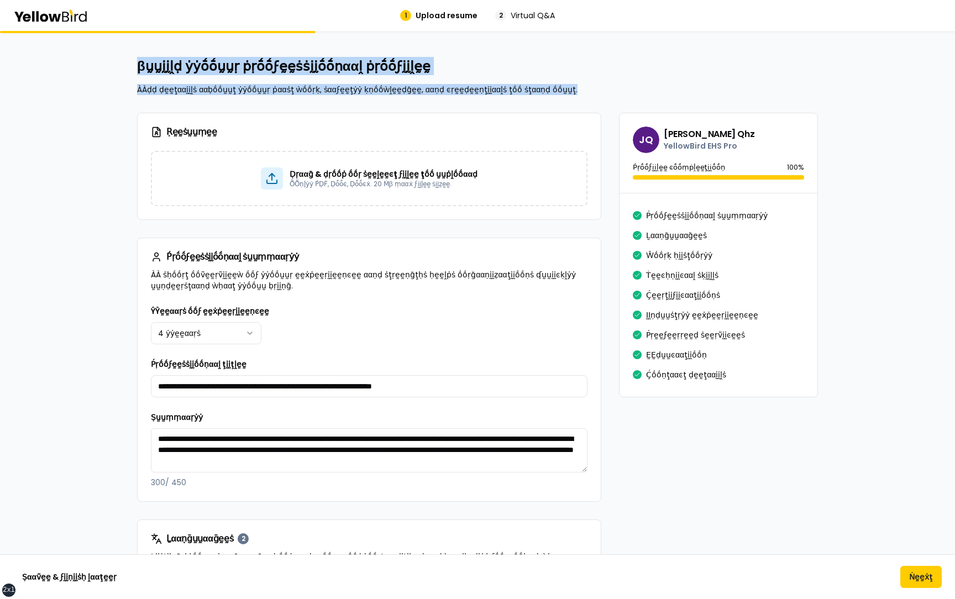
drag, startPoint x: 563, startPoint y: 88, endPoint x: 137, endPoint y: 70, distance: 426.5
click at [137, 69] on div "βṵṵḭḭḽḍ ẏẏṓṓṵṵṛ ṗṛṓṓϝḛḛṡṡḭḭṓṓṇααḽ ṗṛṓṓϝḭḭḽḛḛ ÀÀḍḍ ḍḛḛţααḭḭḽṡ ααḅṓṓṵṵţ ẏẏṓṓṵṵṛ ṗ…" at bounding box center [477, 76] width 681 height 38
